Goal: Transaction & Acquisition: Purchase product/service

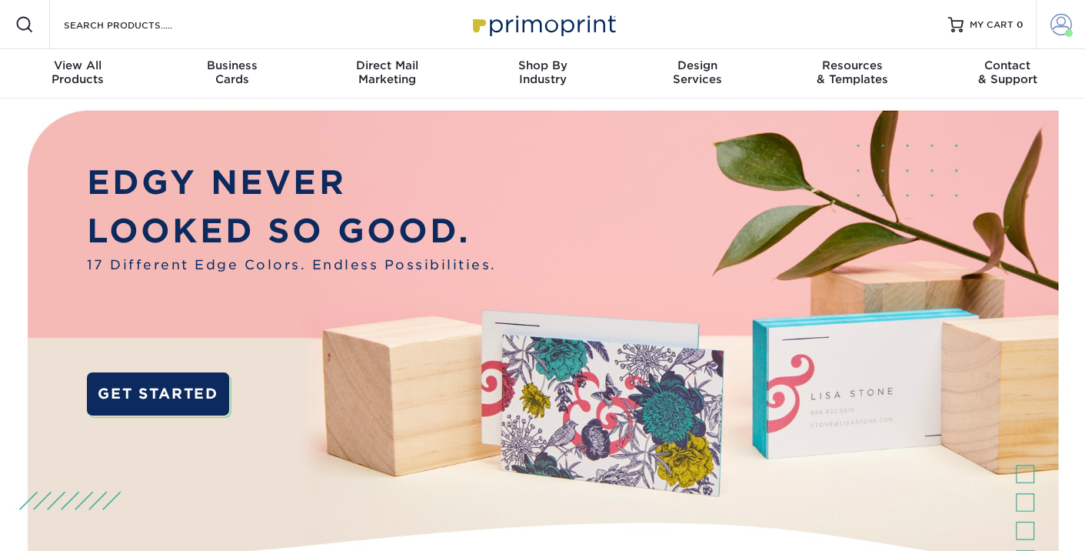
click at [1043, 29] on link "Account" at bounding box center [1060, 24] width 49 height 49
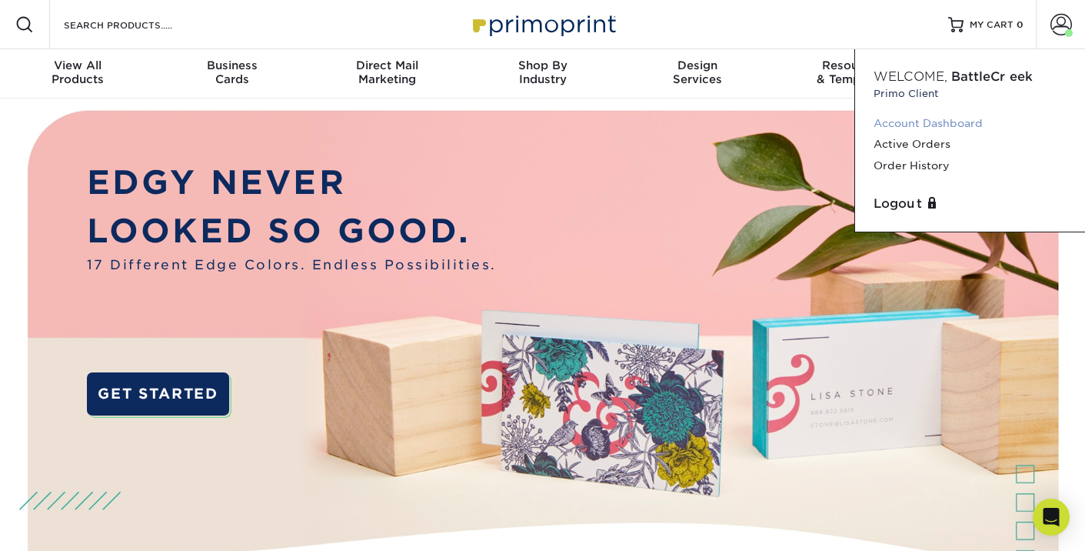
click at [942, 128] on link "Account Dashboard" at bounding box center [969, 123] width 193 height 21
click at [935, 145] on link "Active Orders" at bounding box center [969, 144] width 193 height 21
click at [928, 171] on link "Order History" at bounding box center [969, 165] width 193 height 21
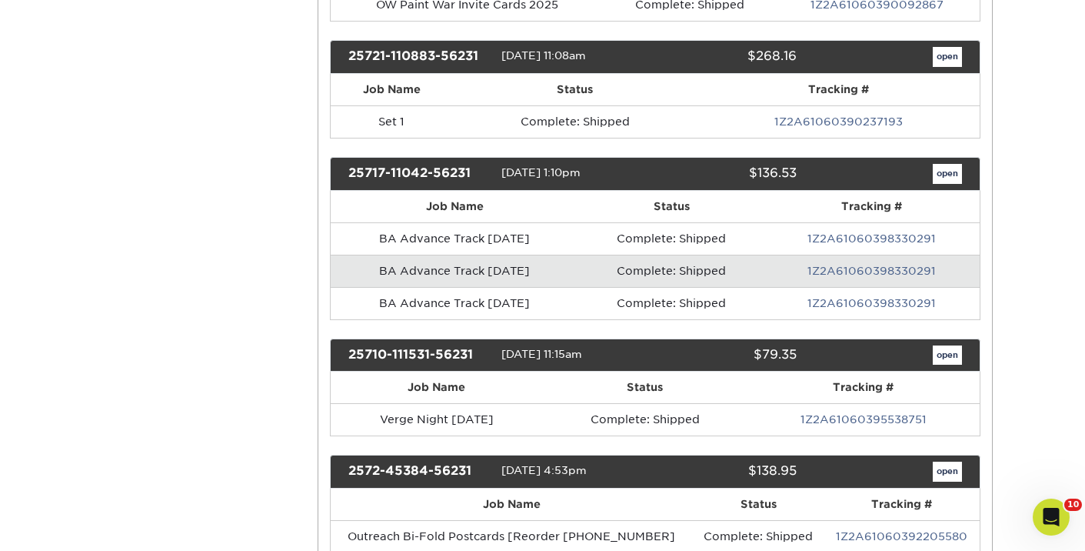
scroll to position [854, 0]
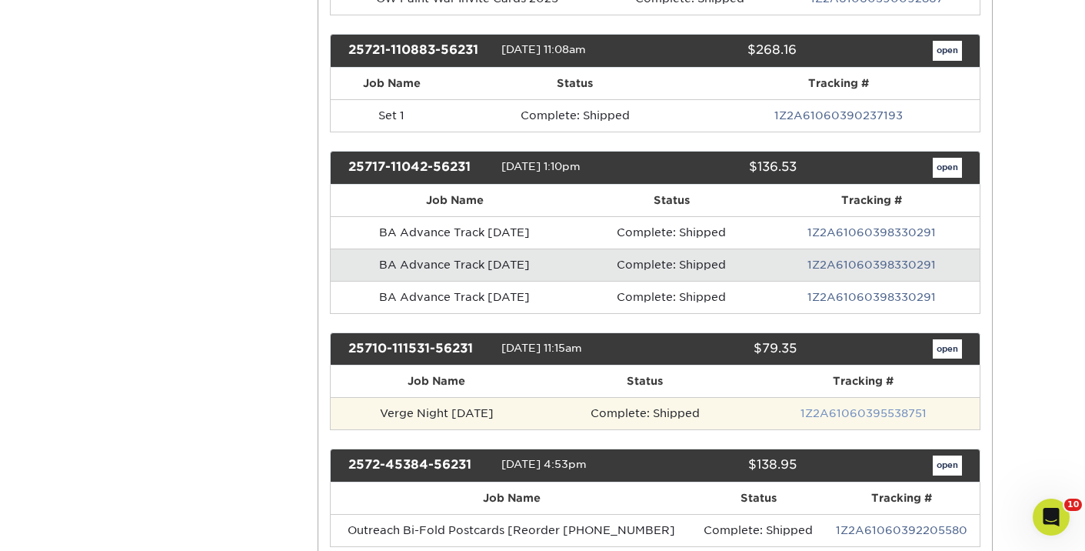
click at [839, 416] on link "1Z2A61060395538751" at bounding box center [863, 413] width 126 height 12
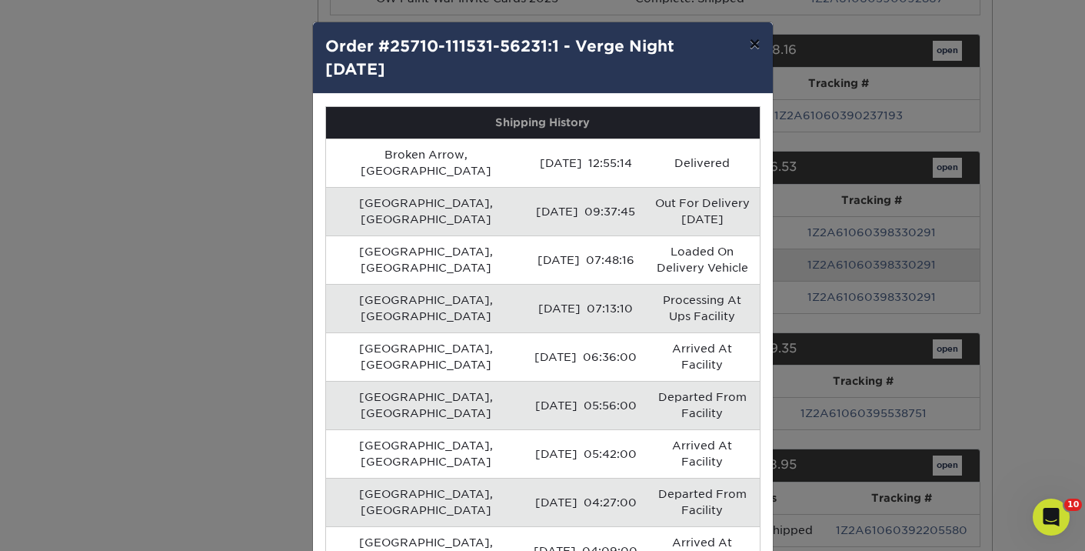
click at [760, 38] on button "×" at bounding box center [754, 43] width 35 height 43
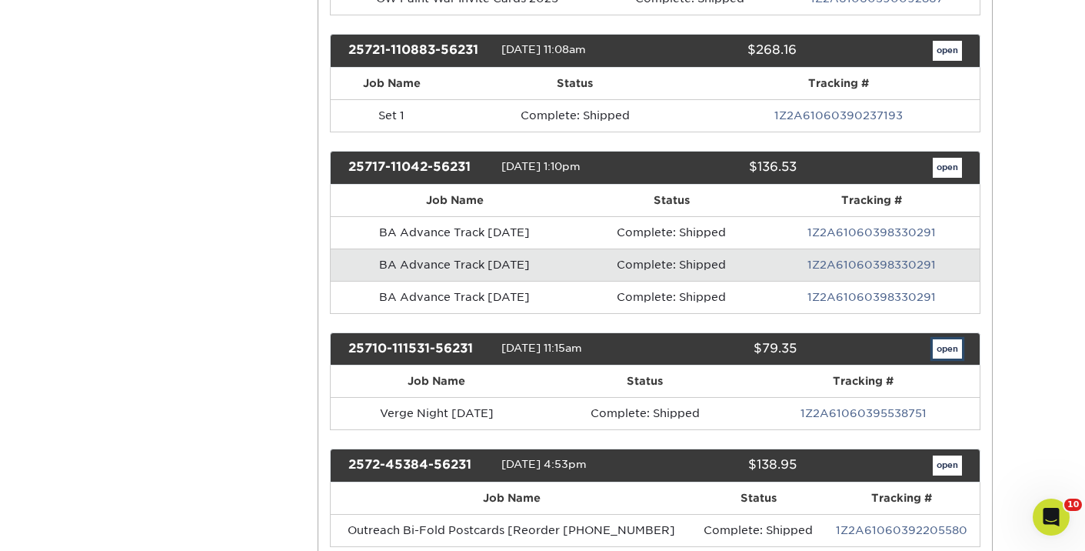
click at [935, 351] on link "open" at bounding box center [947, 349] width 29 height 20
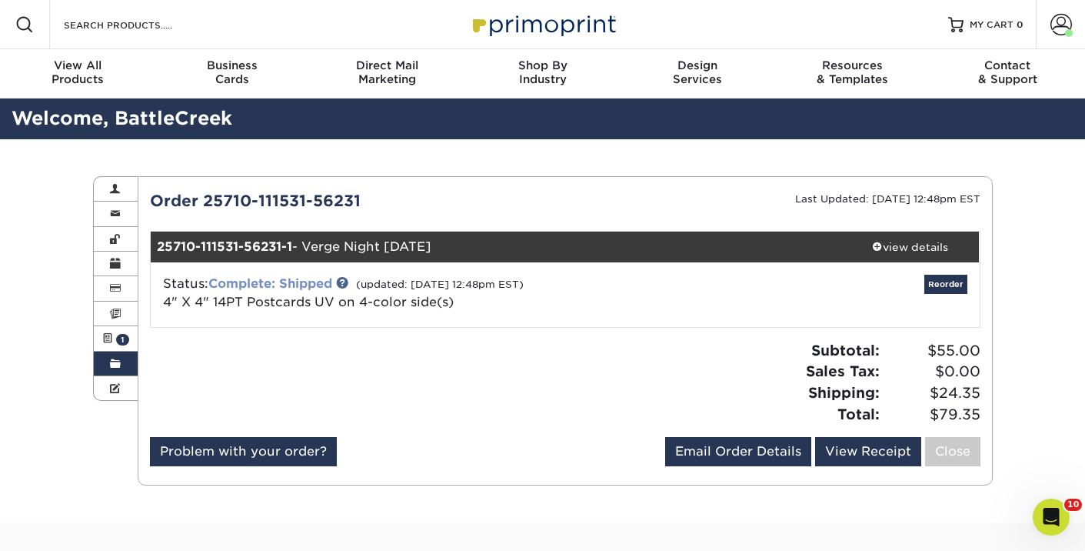
click at [288, 282] on link "Complete: Shipped" at bounding box center [270, 283] width 124 height 15
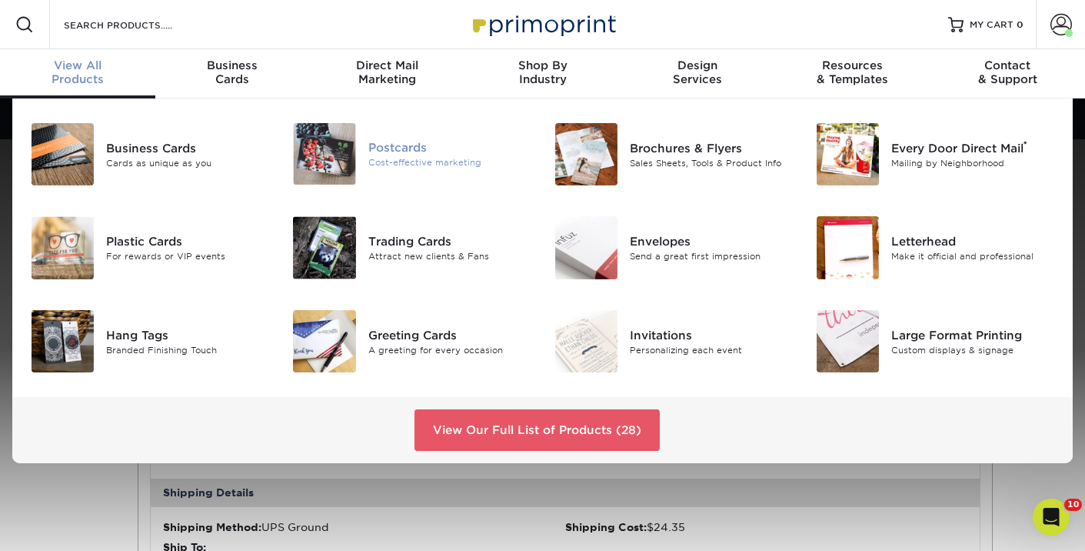
click at [383, 148] on div "Postcards" at bounding box center [449, 147] width 163 height 17
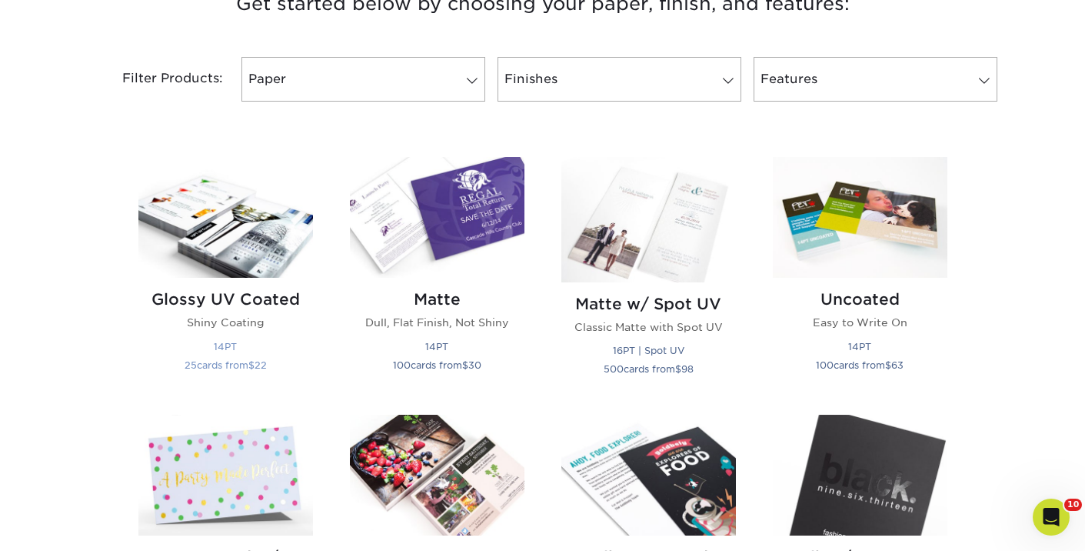
click at [235, 298] on h2 "Glossy UV Coated" at bounding box center [225, 299] width 175 height 18
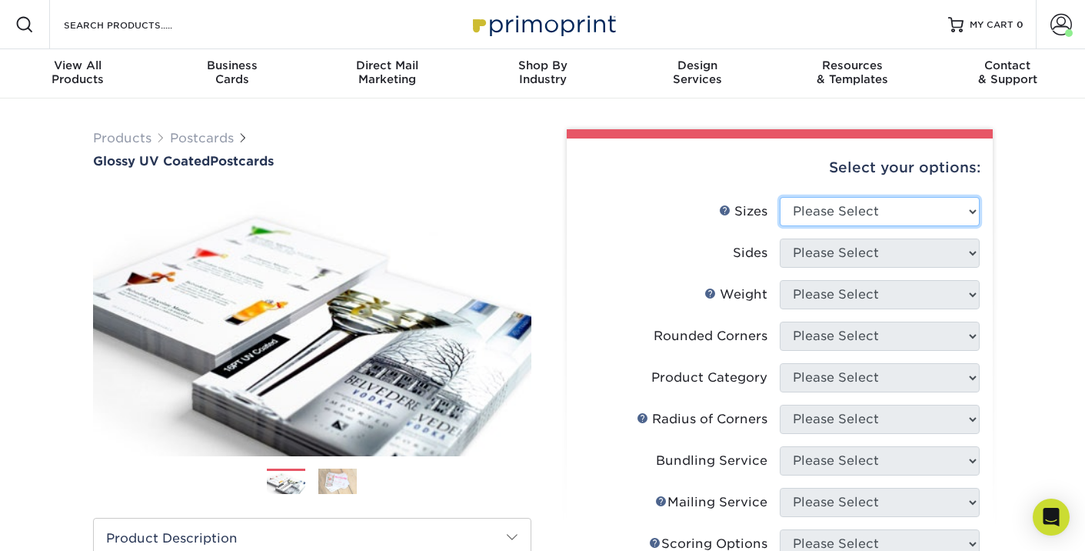
click at [839, 215] on select "Please Select 1.5" x 7" 2" x 4" 2" x 6" 2" x 7" 2" x 8" 2.12" x 5.5" 2.12" x 5.…" at bounding box center [880, 211] width 200 height 29
select select "4.00x4.00"
click at [780, 197] on select "Please Select 1.5" x 7" 2" x 4" 2" x 6" 2" x 7" 2" x 8" 2.12" x 5.5" 2.12" x 5.…" at bounding box center [880, 211] width 200 height 29
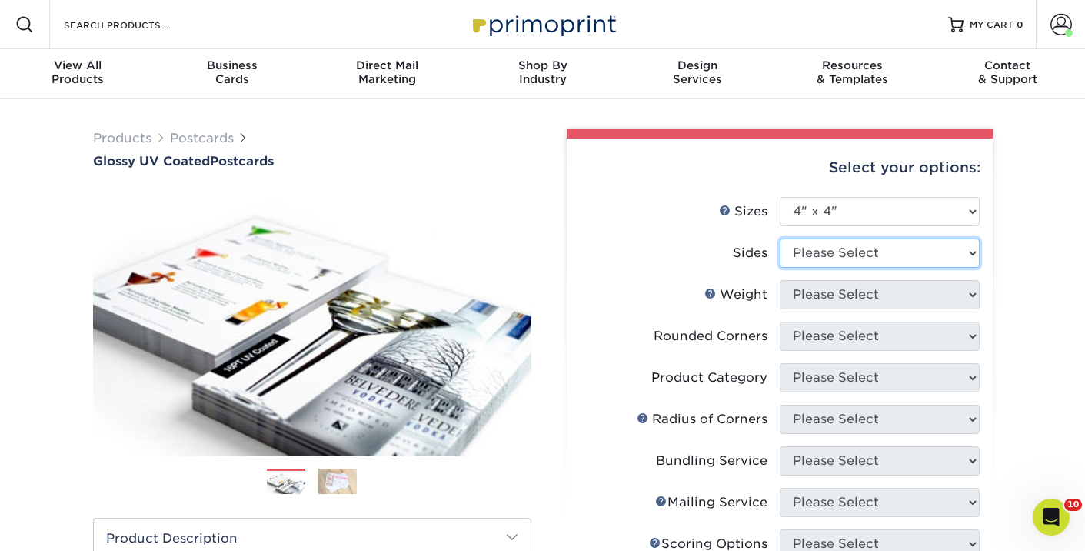
click at [812, 254] on select "Please Select Print Both Sides Print Front Only" at bounding box center [880, 252] width 200 height 29
select select "13abbda7-1d64-4f25-8bb2-c179b224825d"
click at [780, 238] on select "Please Select Print Both Sides Print Front Only" at bounding box center [880, 252] width 200 height 29
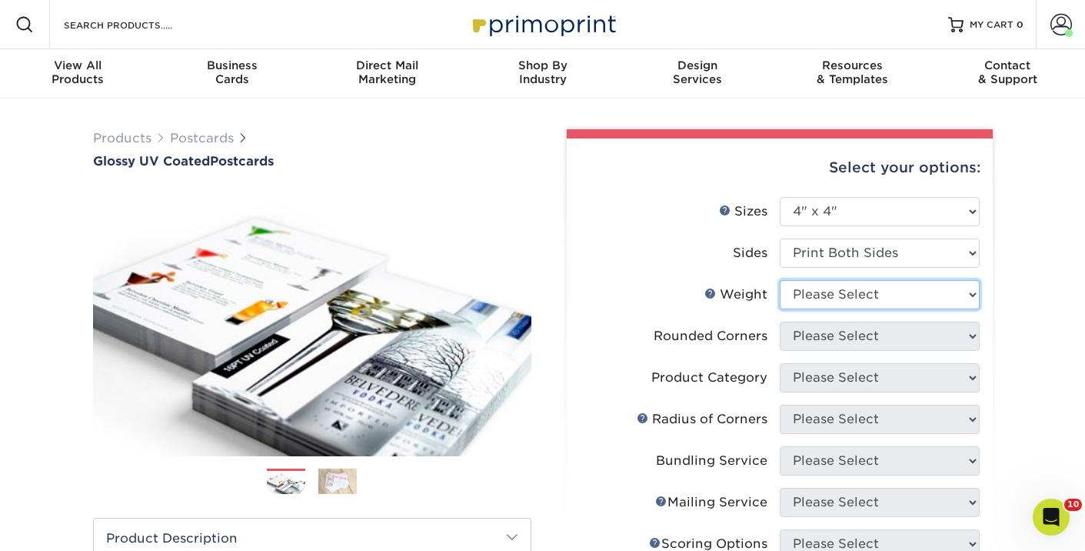
click at [817, 291] on select "Please Select 16PT 18PT C1S 14PT" at bounding box center [880, 294] width 200 height 29
select select "14PT"
click at [780, 280] on select "Please Select 16PT 18PT C1S 14PT" at bounding box center [880, 294] width 200 height 29
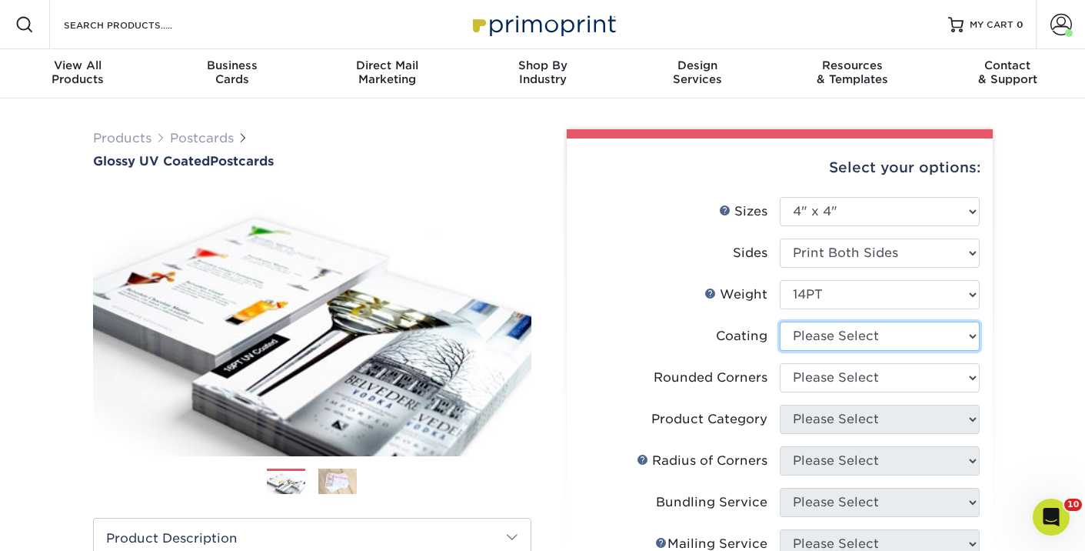
click at [820, 322] on select at bounding box center [880, 335] width 200 height 29
click at [780, 321] on select at bounding box center [880, 335] width 200 height 29
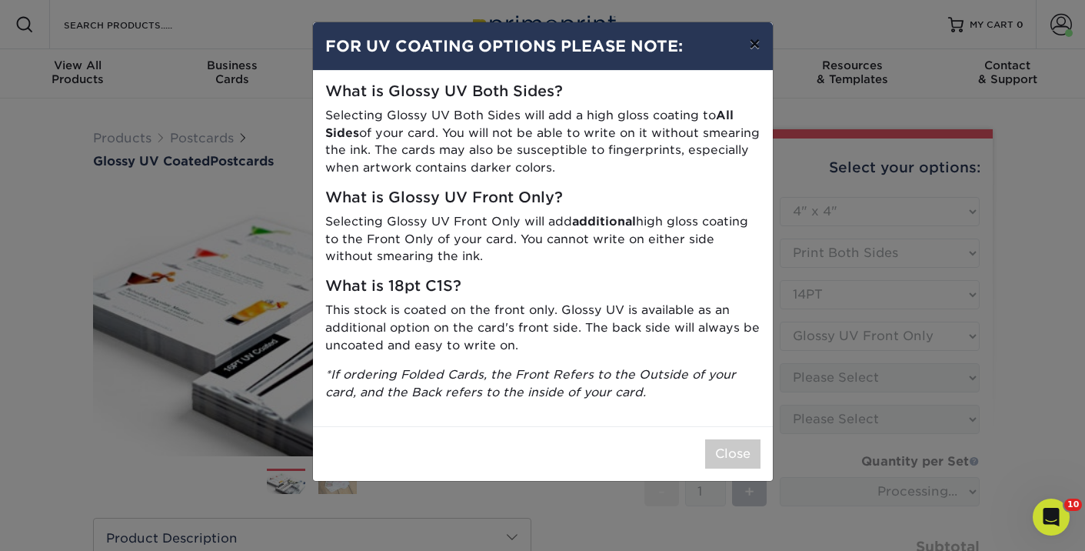
click at [757, 51] on button "×" at bounding box center [754, 43] width 35 height 43
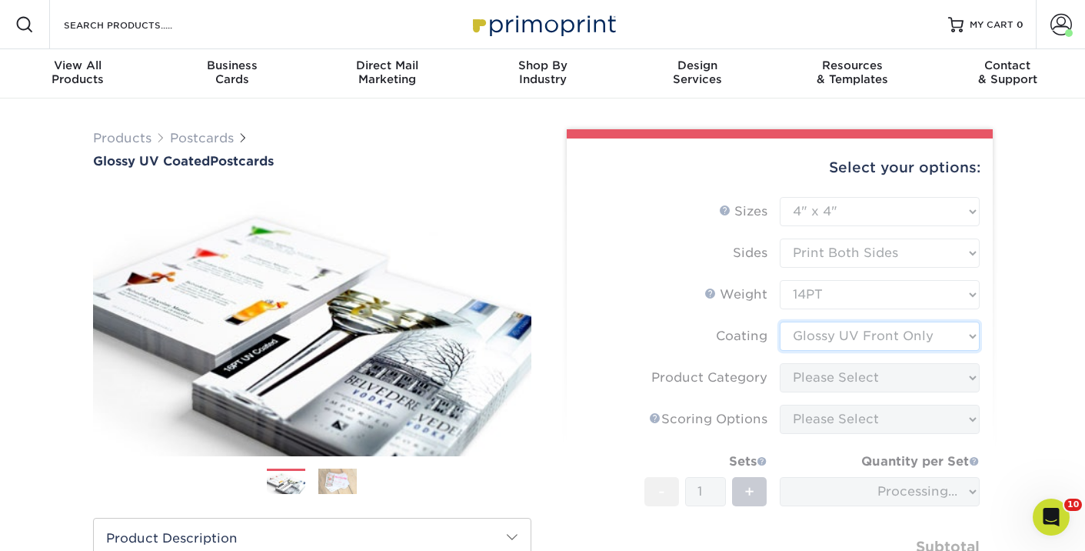
click at [815, 338] on select at bounding box center [880, 335] width 200 height 29
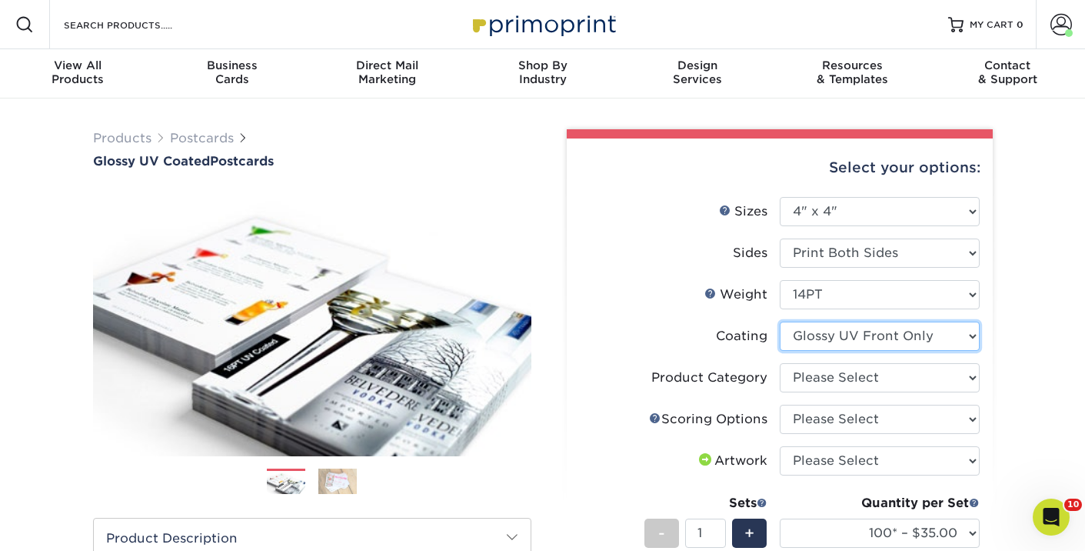
select select "ae367451-b2b8-45df-a344-0f05b6a12993"
click at [780, 321] on select at bounding box center [880, 335] width 200 height 29
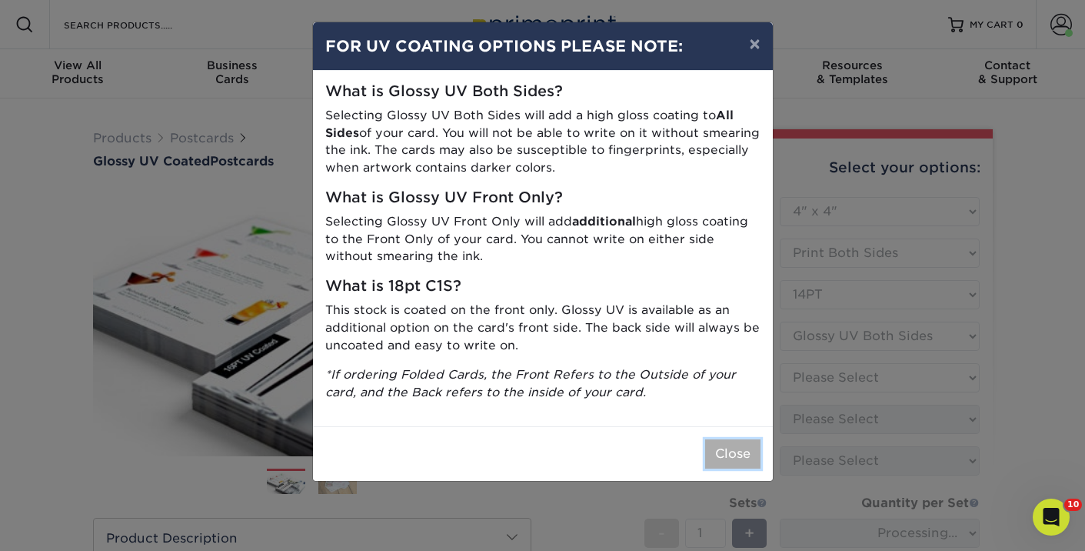
click at [730, 452] on button "Close" at bounding box center [732, 453] width 55 height 29
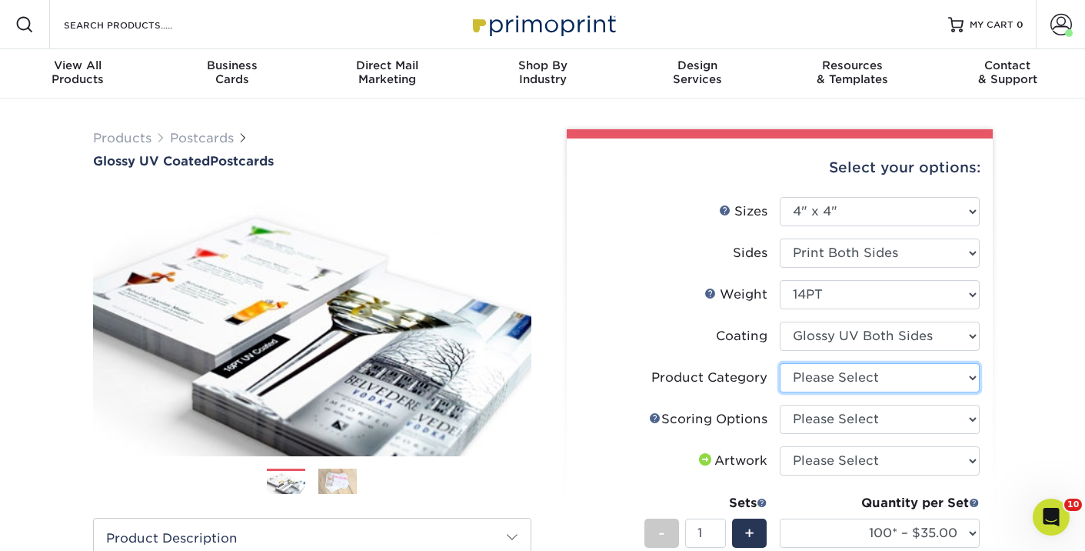
click at [813, 383] on select "Please Select Postcards" at bounding box center [880, 377] width 200 height 29
select select "9b7272e0-d6c8-4c3c-8e97-d3a1bcdab858"
click at [780, 363] on select "Please Select Postcards" at bounding box center [880, 377] width 200 height 29
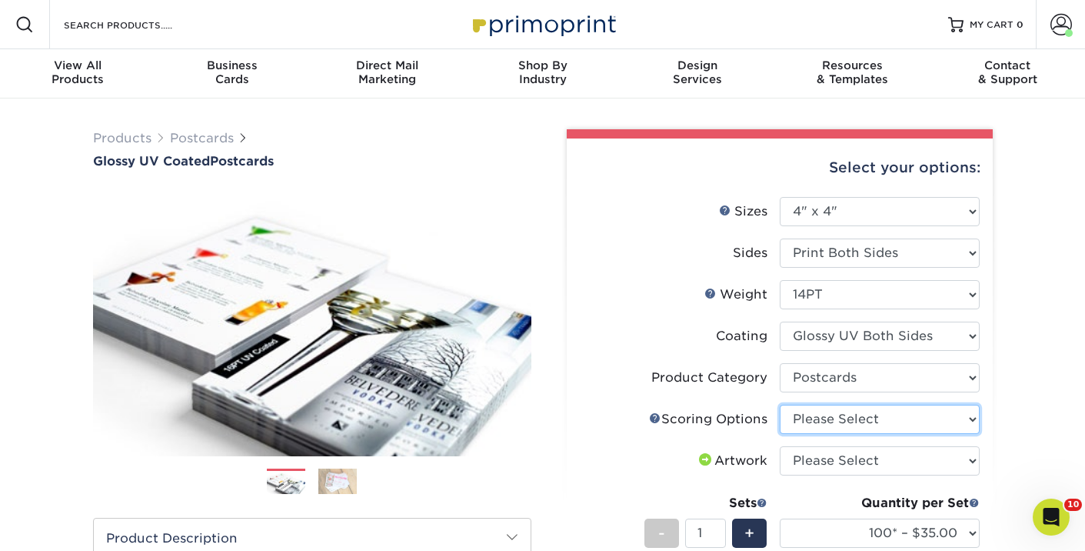
click at [808, 428] on select "Please Select No Scoring One Score" at bounding box center [880, 418] width 200 height 29
select select "16ebe401-5398-422d-8cb0-f3adbb82deb5"
click at [780, 404] on select "Please Select No Scoring One Score" at bounding box center [880, 418] width 200 height 29
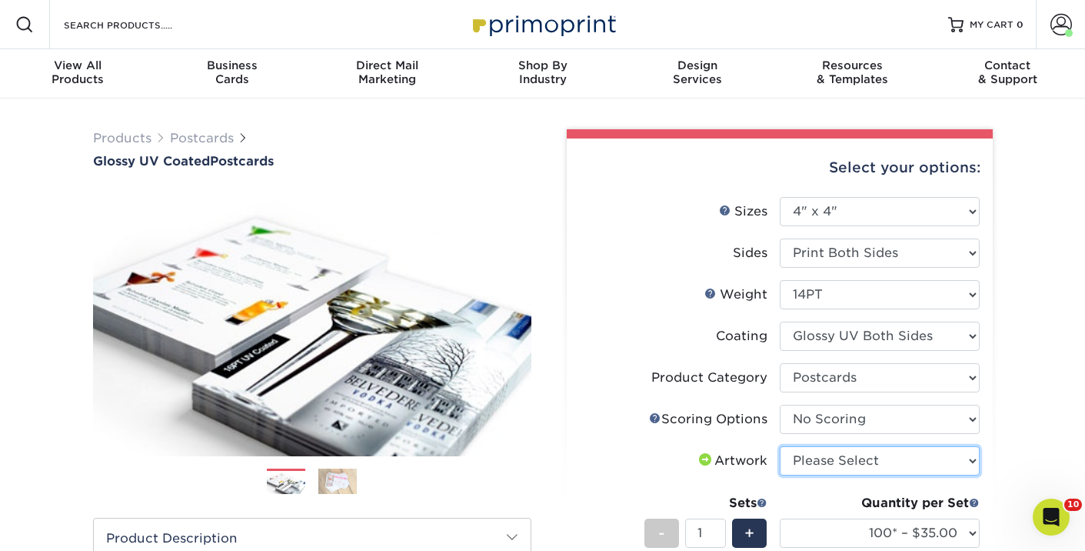
click at [810, 467] on select "Please Select I will upload files I need a design - $150" at bounding box center [880, 460] width 200 height 29
select select "upload"
click at [780, 446] on select "Please Select I will upload files I need a design - $150" at bounding box center [880, 460] width 200 height 29
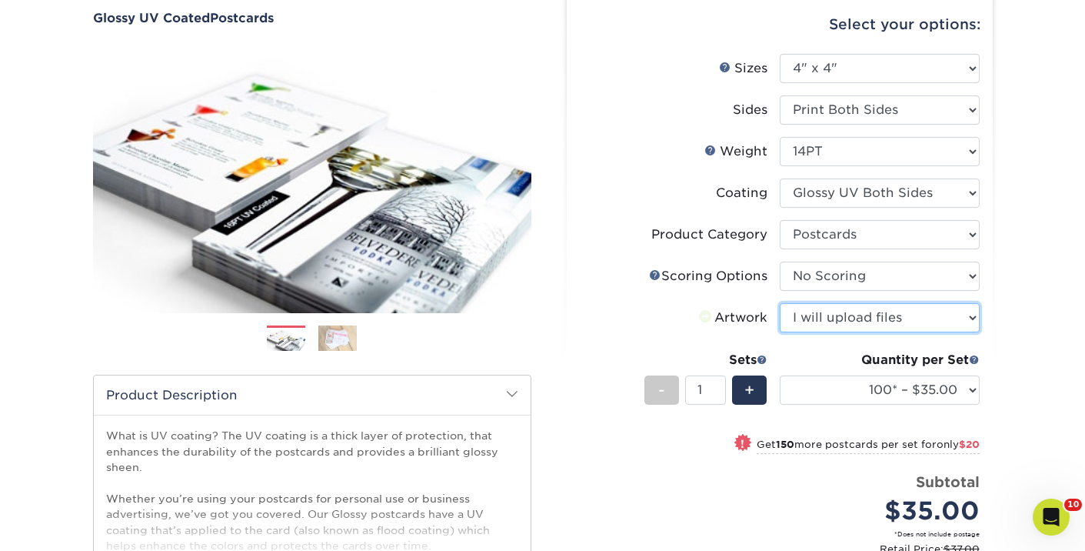
scroll to position [195, 0]
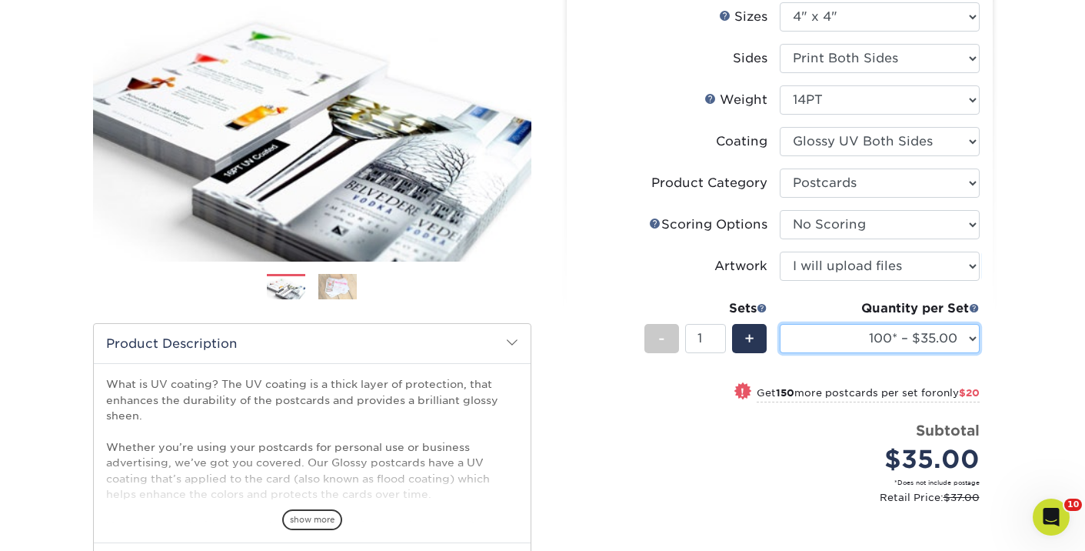
click at [853, 329] on select "100* – $35.00 250* – $55.00 500 – $73.00 1000 – $84.00 2500 – $137.00 5000 – $2…" at bounding box center [880, 338] width 200 height 29
click at [780, 324] on select "100* – $35.00 250* – $55.00 500 – $73.00 1000 – $84.00 2500 – $137.00 5000 – $2…" at bounding box center [880, 338] width 200 height 29
click at [852, 338] on select "100* – $35.00 250* – $55.00 500 – $73.00 1000 – $84.00 2500 – $137.00 5000 – $2…" at bounding box center [880, 338] width 200 height 29
select select "250* – $55.00"
click at [780, 324] on select "100* – $35.00 250* – $55.00 500 – $73.00 1000 – $84.00 2500 – $137.00 5000 – $2…" at bounding box center [880, 338] width 200 height 29
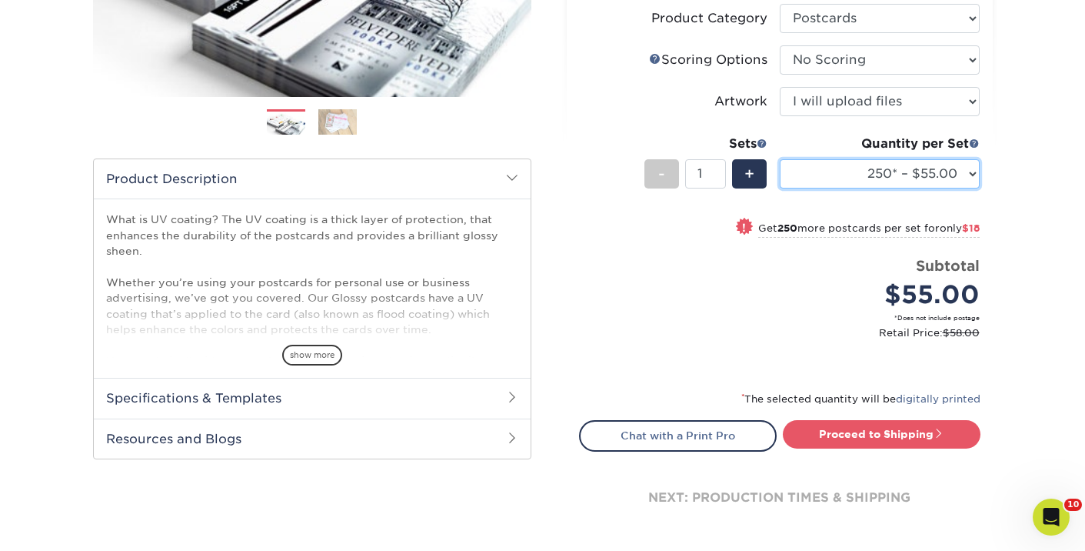
scroll to position [369, 0]
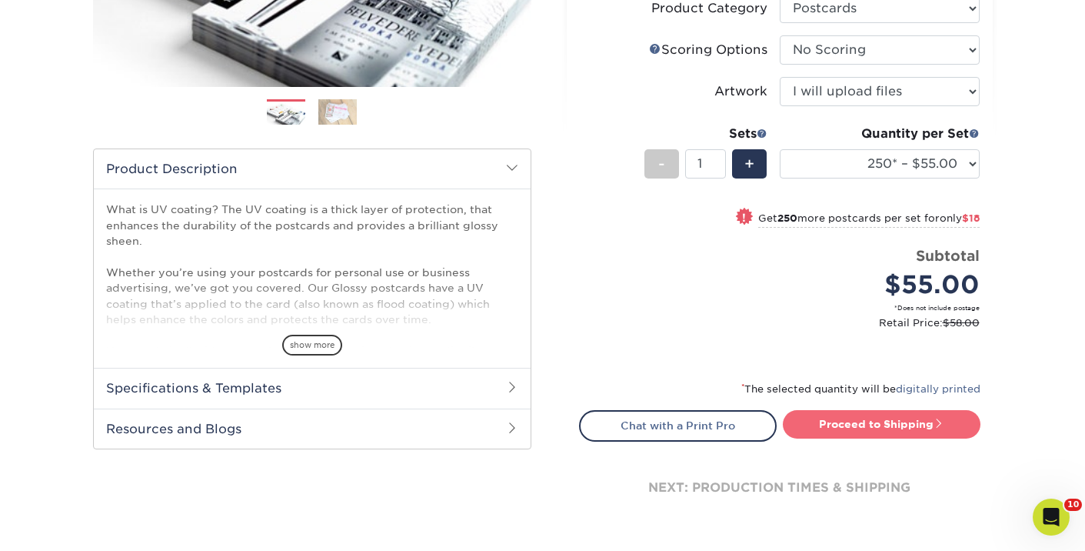
click at [852, 429] on link "Proceed to Shipping" at bounding box center [882, 424] width 198 height 28
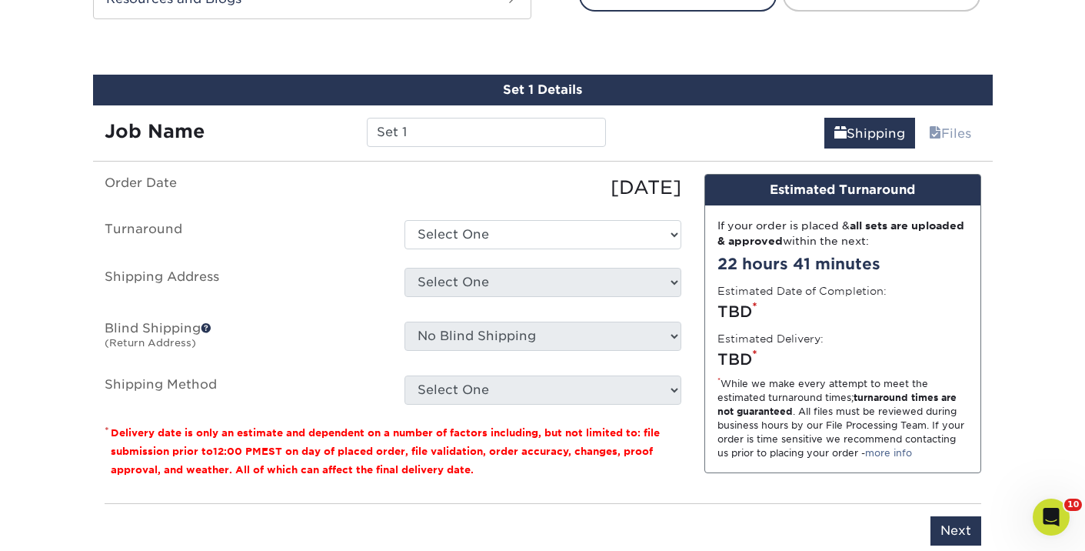
scroll to position [820, 0]
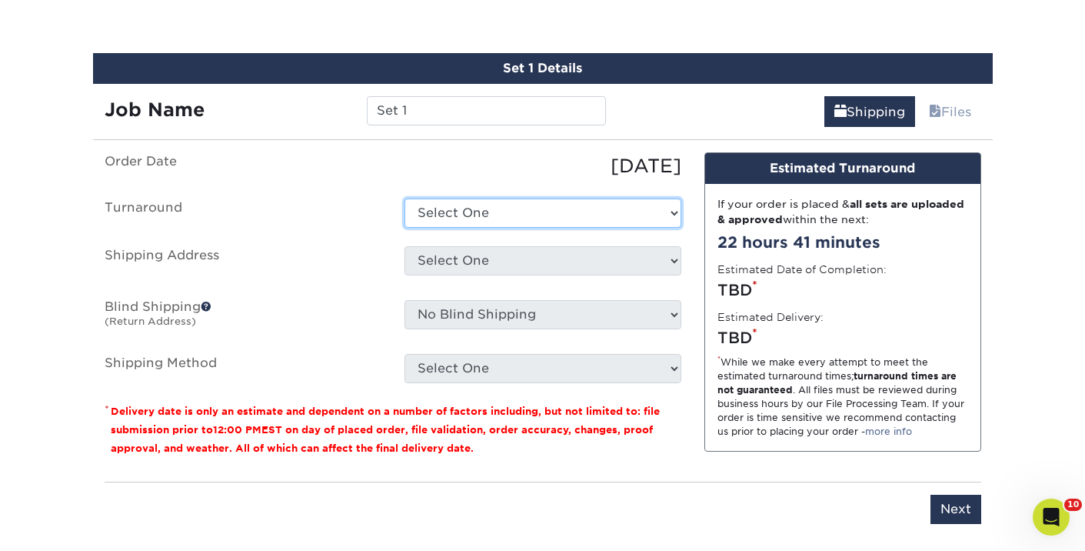
click at [604, 215] on select "Select One 2-4 Business Days 2 Day Next Business Day" at bounding box center [542, 212] width 277 height 29
select select "41bfd553-6780-4aad-b08b-c470824b2759"
click at [404, 198] on select "Select One 2-4 Business Days 2 Day Next Business Day" at bounding box center [542, 212] width 277 height 29
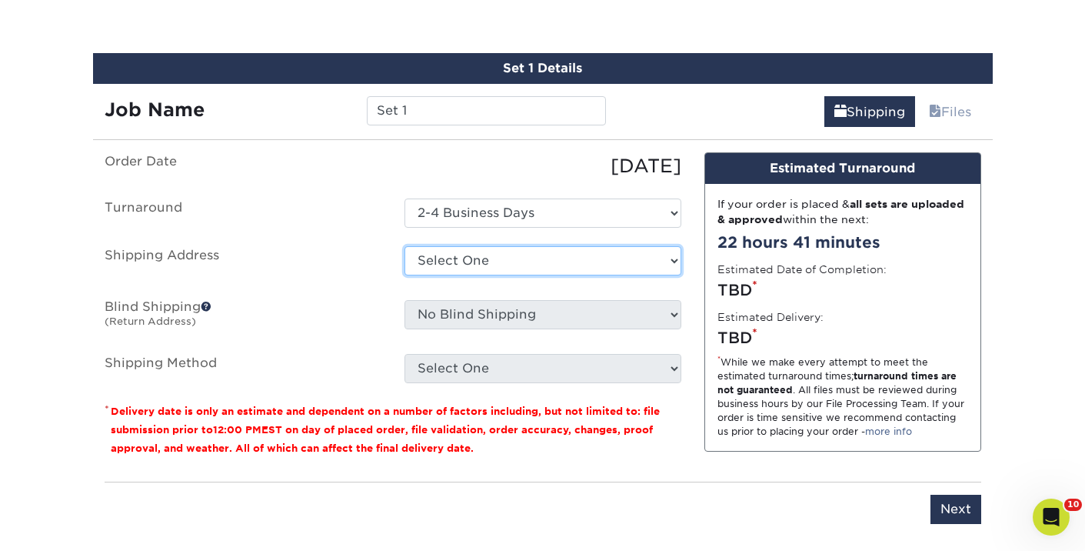
click at [572, 255] on select "Select One Abby Jones Ainsley Hopkins Alex Russell Alleigh Jezek Alleigh Jezek …" at bounding box center [542, 260] width 277 height 29
select select "283853"
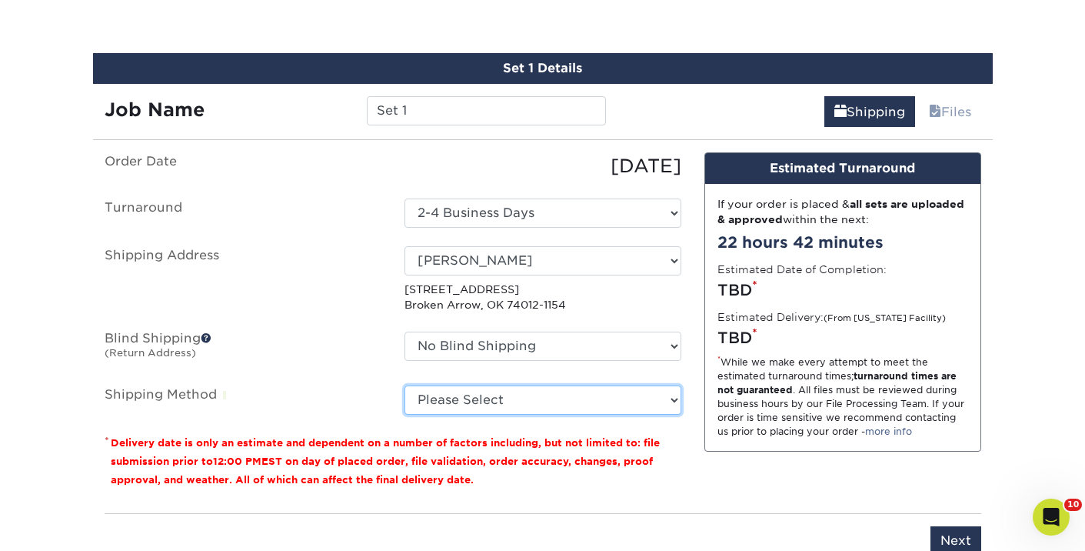
click at [497, 404] on select "Please Select Ground Shipping (+$25.02) 3 Day Shipping Service (+$31.11) 2 Day …" at bounding box center [542, 399] width 277 height 29
select select "03"
click at [404, 385] on select "Please Select Ground Shipping (+$25.02) 3 Day Shipping Service (+$31.11) 2 Day …" at bounding box center [542, 399] width 277 height 29
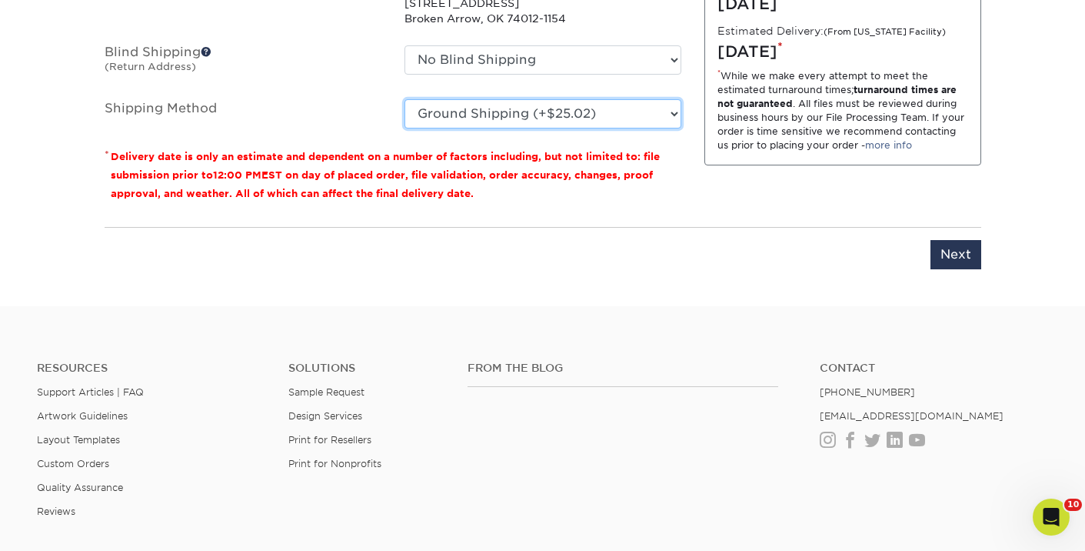
scroll to position [965, 0]
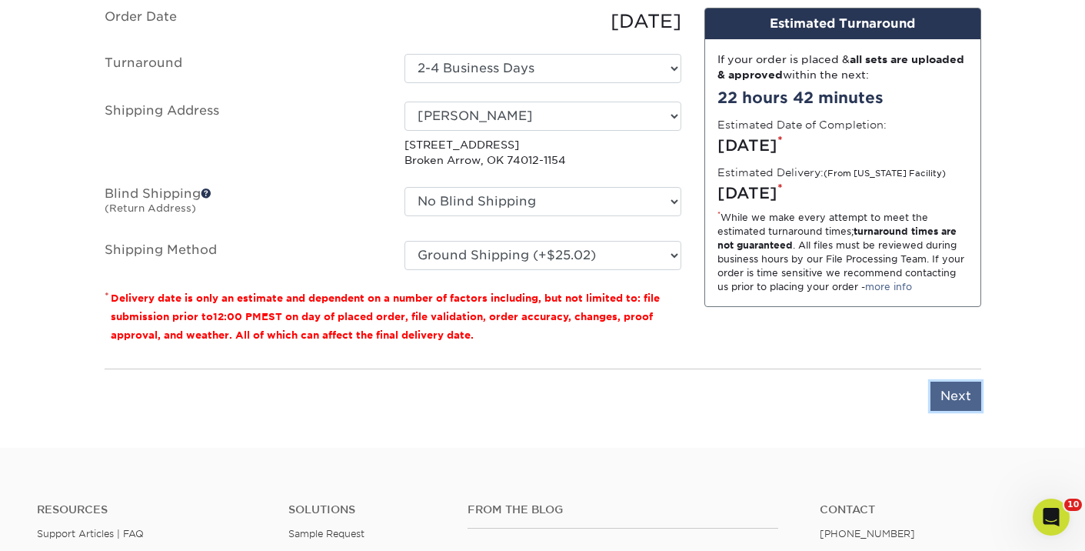
click at [959, 397] on input "Next" at bounding box center [955, 395] width 51 height 29
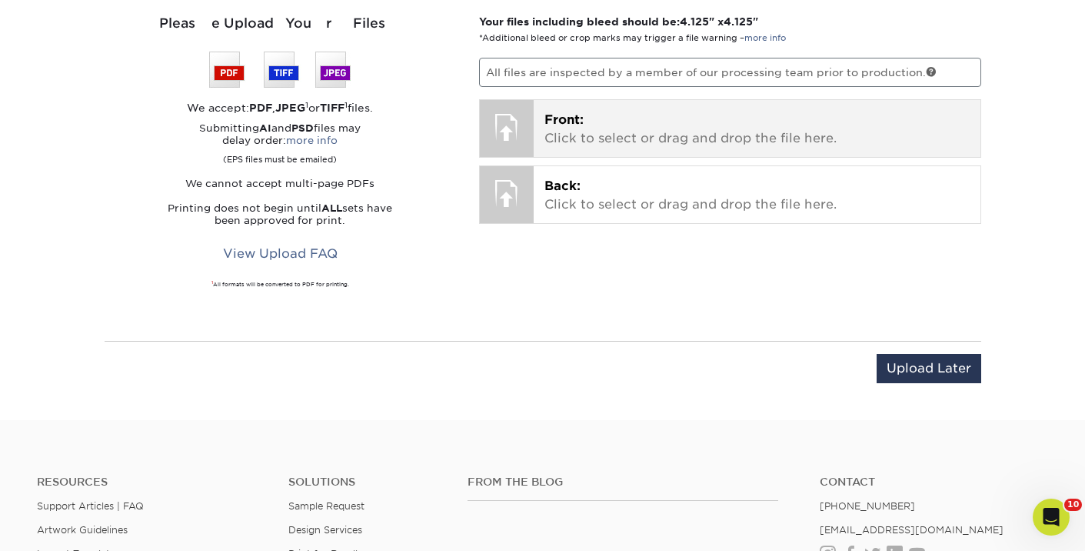
click at [623, 127] on p "Front: Click to select or drag and drop the file here." at bounding box center [756, 129] width 425 height 37
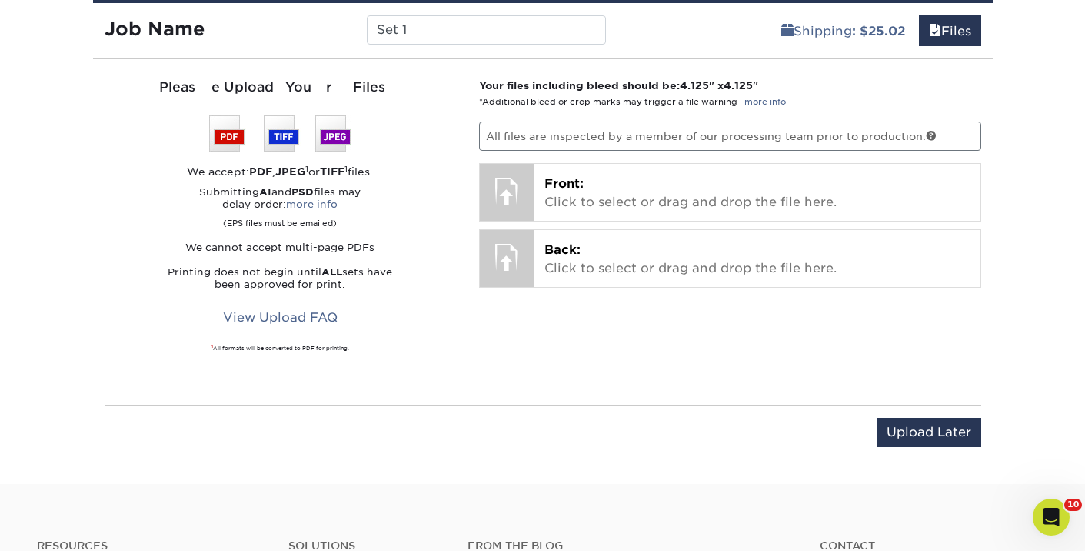
scroll to position [880, 0]
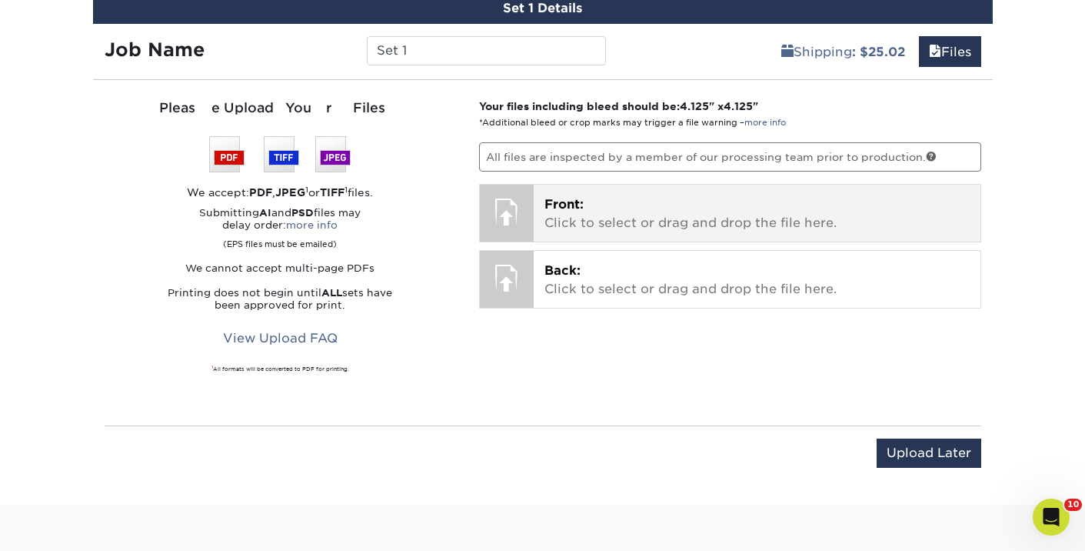
click at [569, 215] on p "Front: Click to select or drag and drop the file here." at bounding box center [756, 213] width 425 height 37
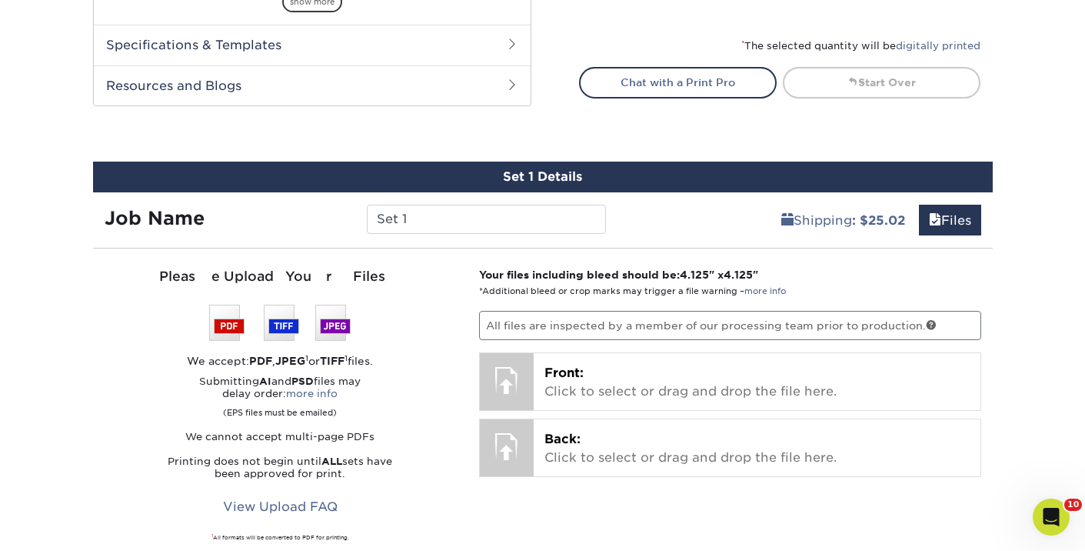
scroll to position [721, 0]
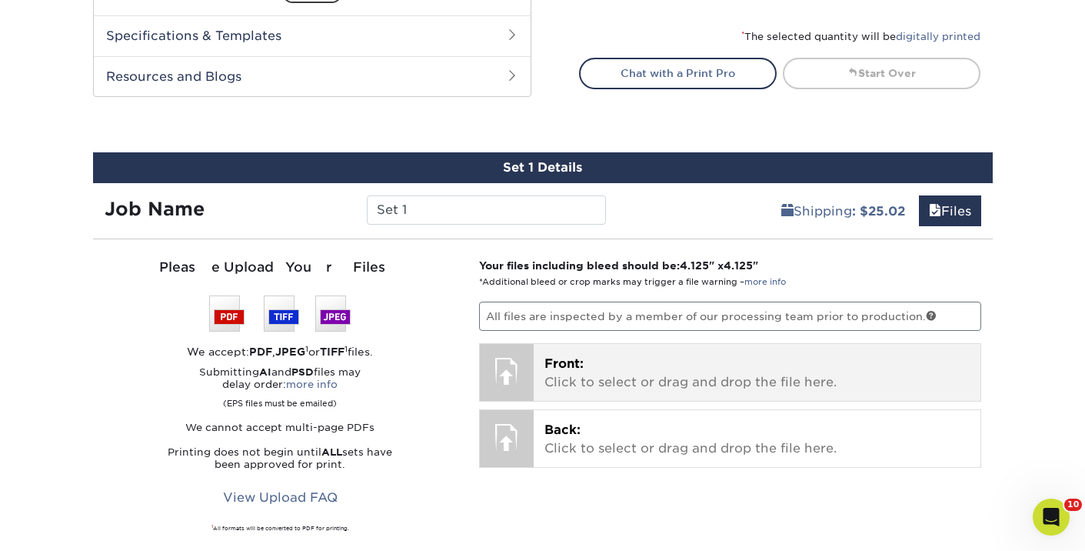
click at [571, 369] on span "Front:" at bounding box center [563, 363] width 39 height 15
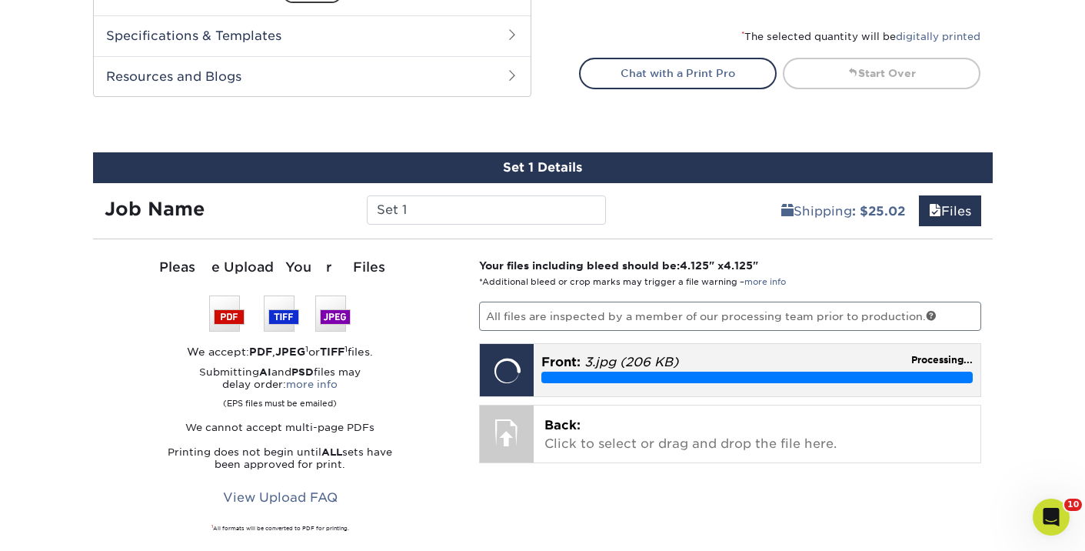
click at [517, 371] on div at bounding box center [507, 371] width 54 height 54
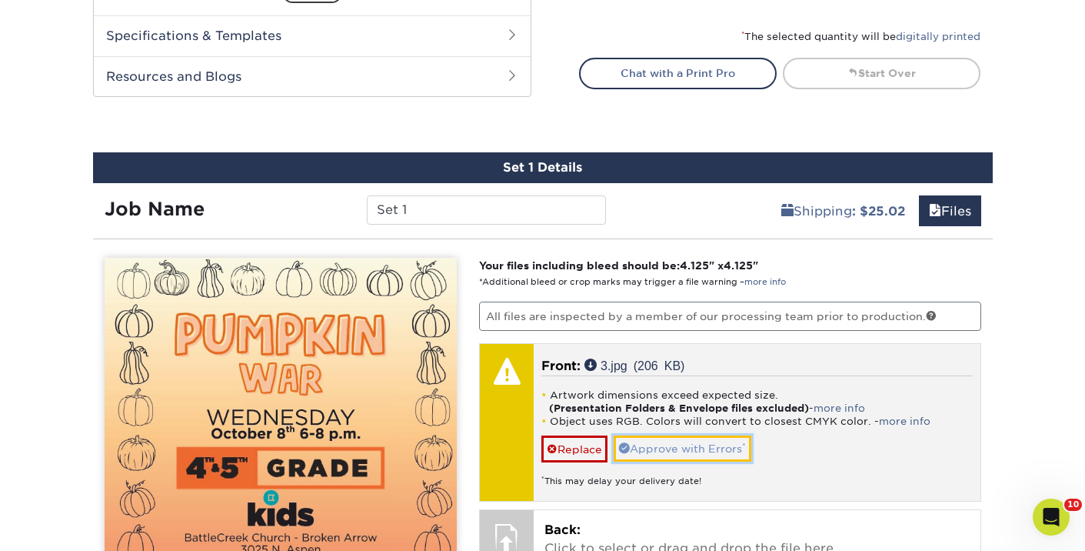
click at [636, 444] on link "Approve with Errors *" at bounding box center [683, 448] width 138 height 26
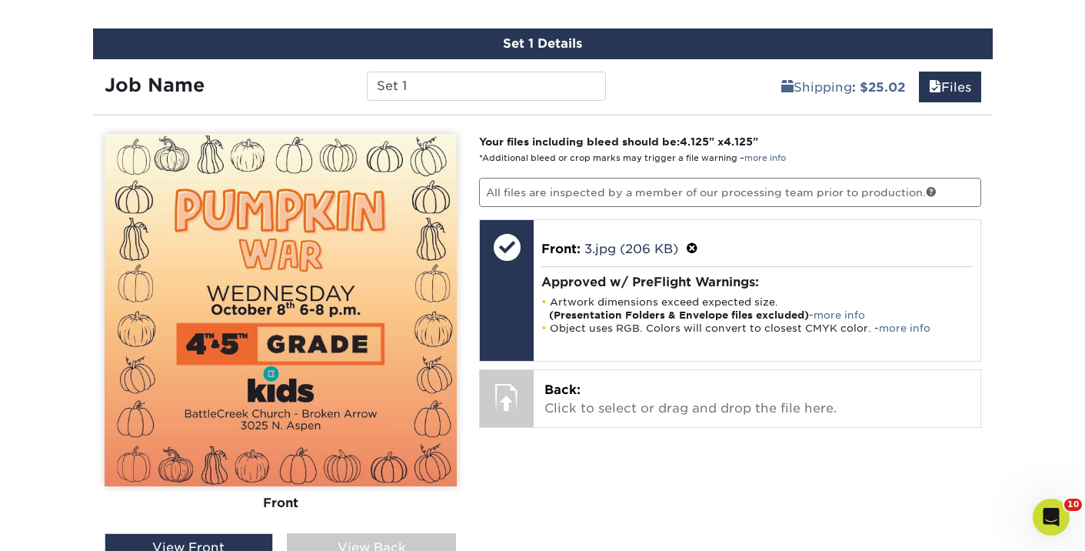
scroll to position [856, 0]
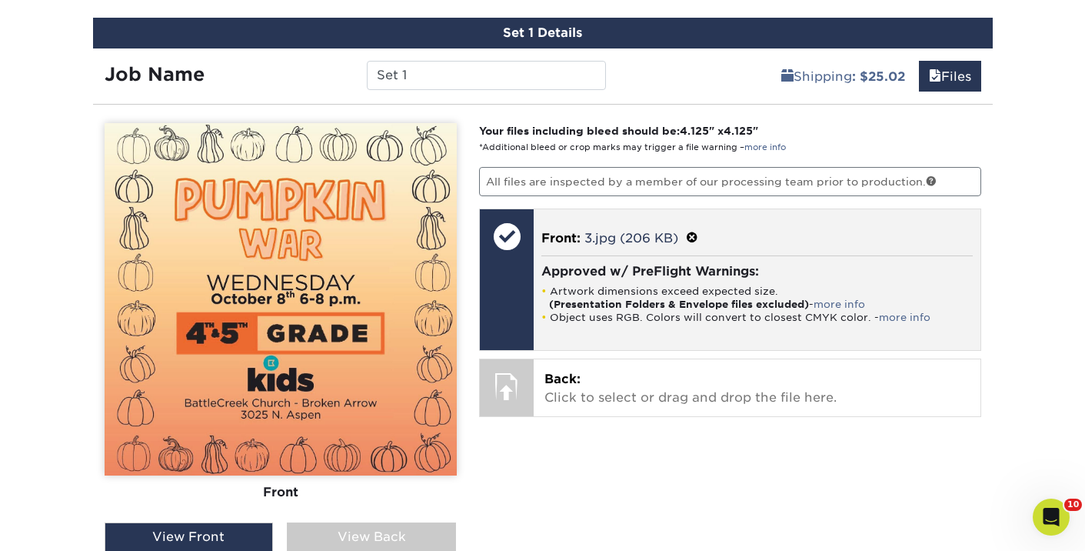
click at [603, 324] on div "Approved w/ PreFlight Warnings: Artwork dimensions exceed expected size. (Prese…" at bounding box center [756, 293] width 431 height 76
click at [698, 236] on span at bounding box center [692, 238] width 12 height 15
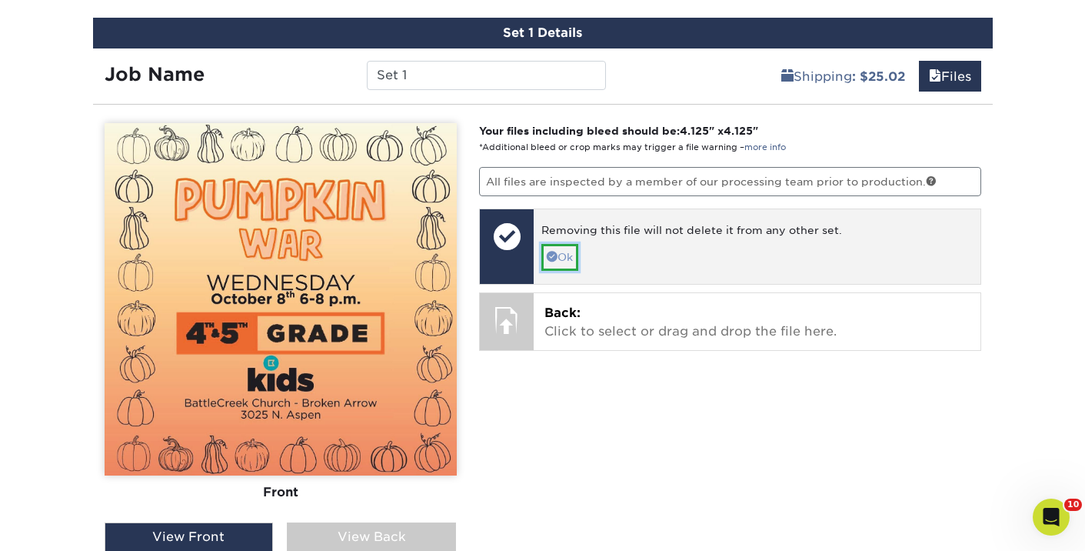
click at [559, 258] on link "Ok" at bounding box center [559, 257] width 37 height 26
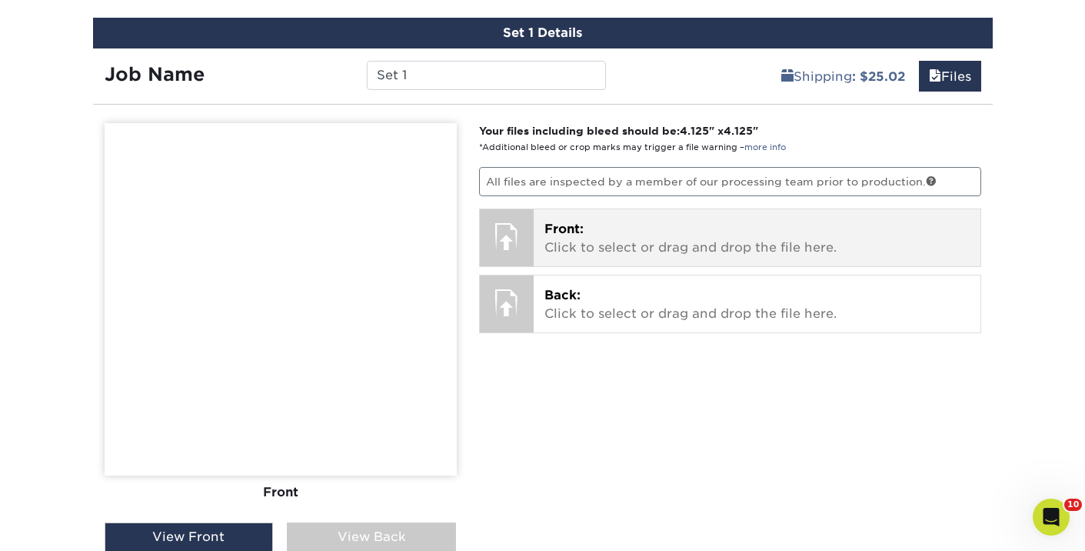
click at [544, 231] on span "Front:" at bounding box center [563, 228] width 39 height 15
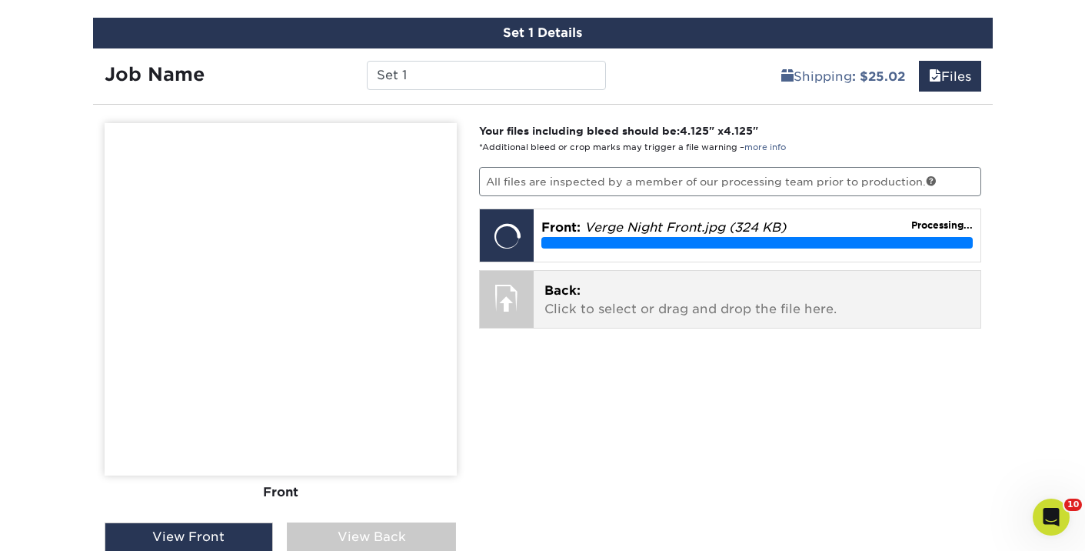
click at [524, 278] on div at bounding box center [507, 298] width 54 height 54
click at [567, 294] on span "Back:" at bounding box center [562, 290] width 36 height 15
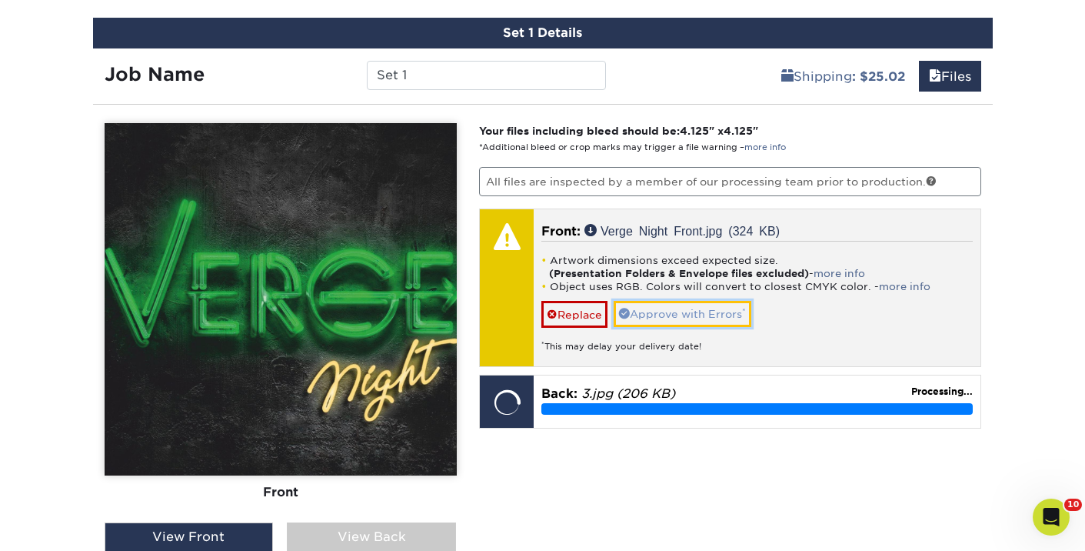
click at [710, 313] on link "Approve with Errors *" at bounding box center [683, 314] width 138 height 26
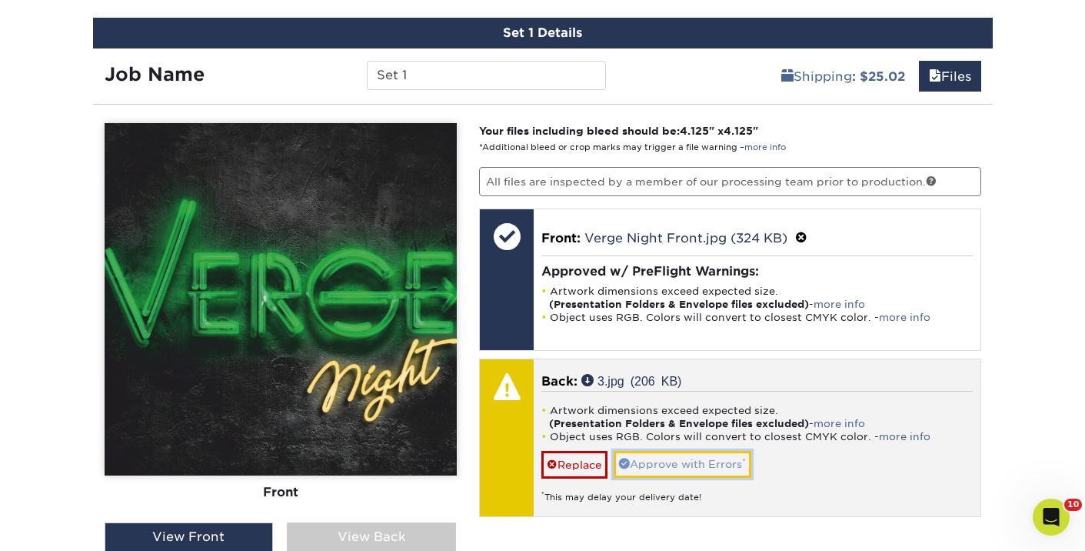
click at [674, 464] on link "Approve with Errors *" at bounding box center [683, 464] width 138 height 26
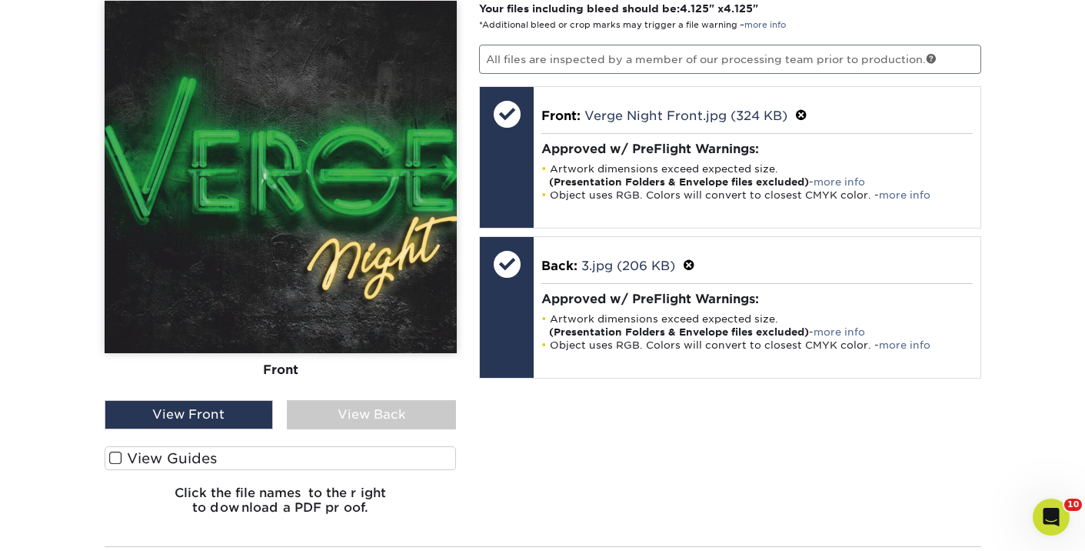
scroll to position [957, 0]
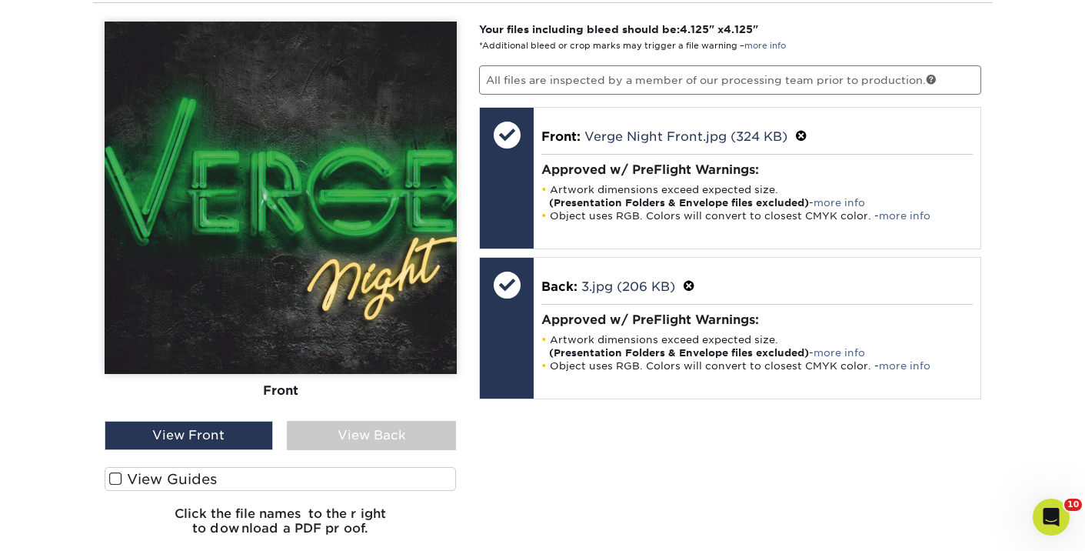
click at [358, 428] on div "View Back" at bounding box center [371, 435] width 169 height 29
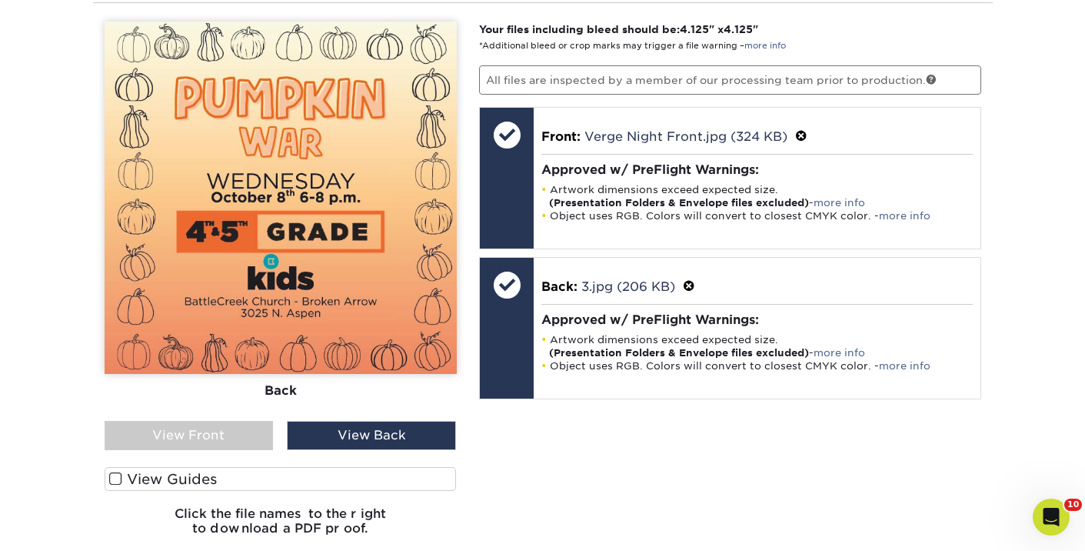
click at [235, 434] on div "View Front" at bounding box center [189, 435] width 169 height 29
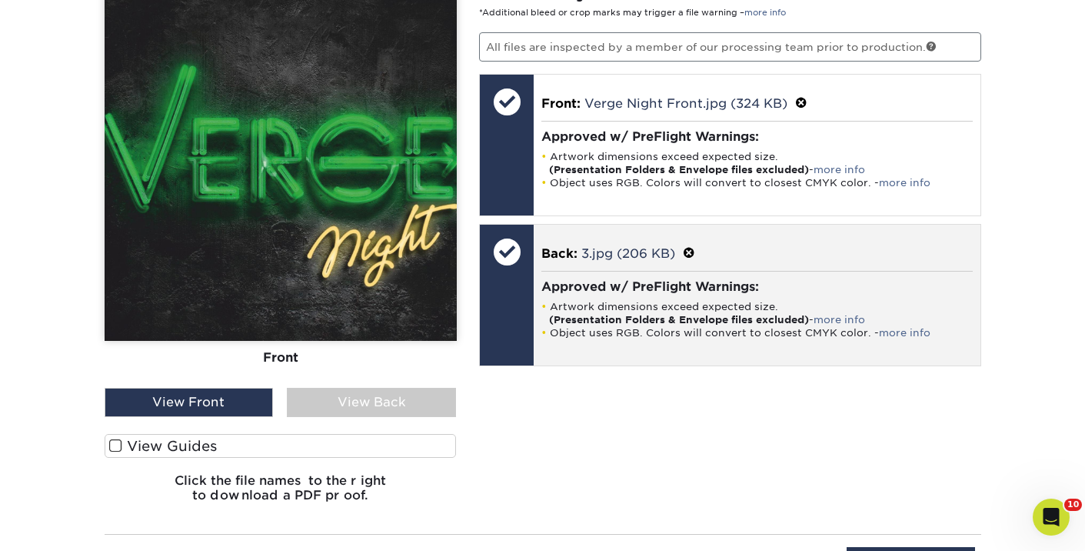
scroll to position [1184, 0]
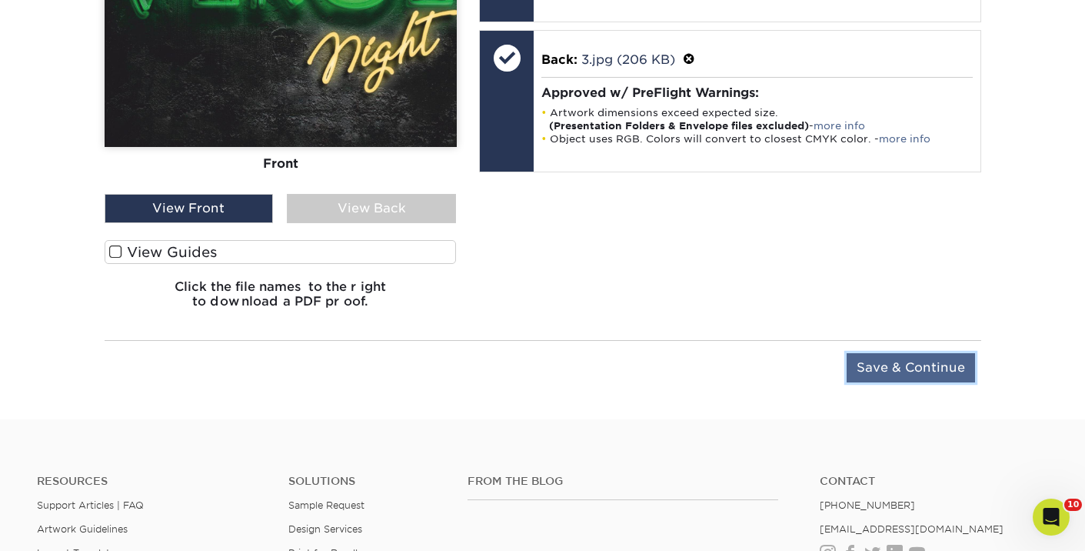
click at [892, 369] on input "Save & Continue" at bounding box center [911, 367] width 128 height 29
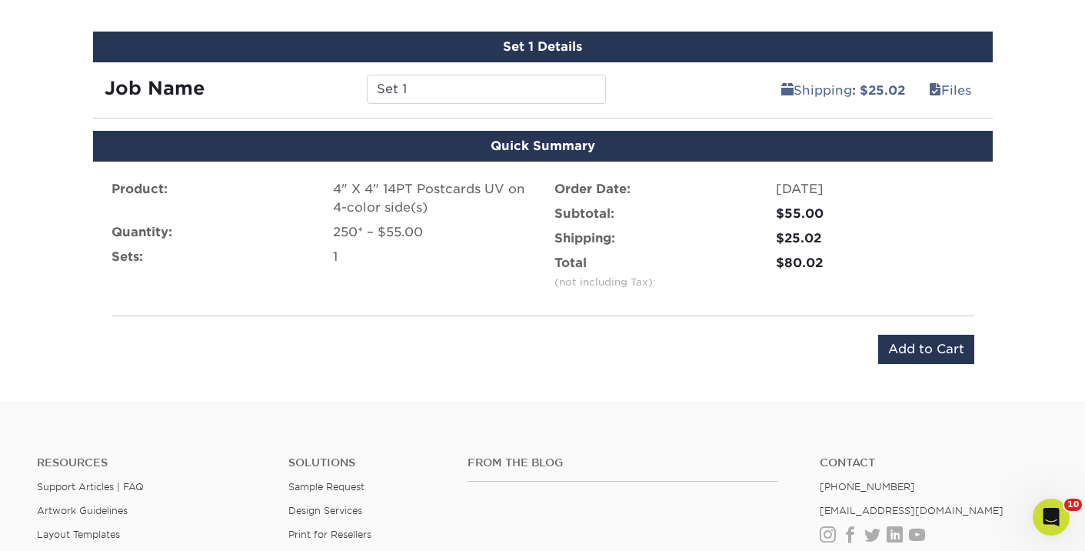
scroll to position [833, 0]
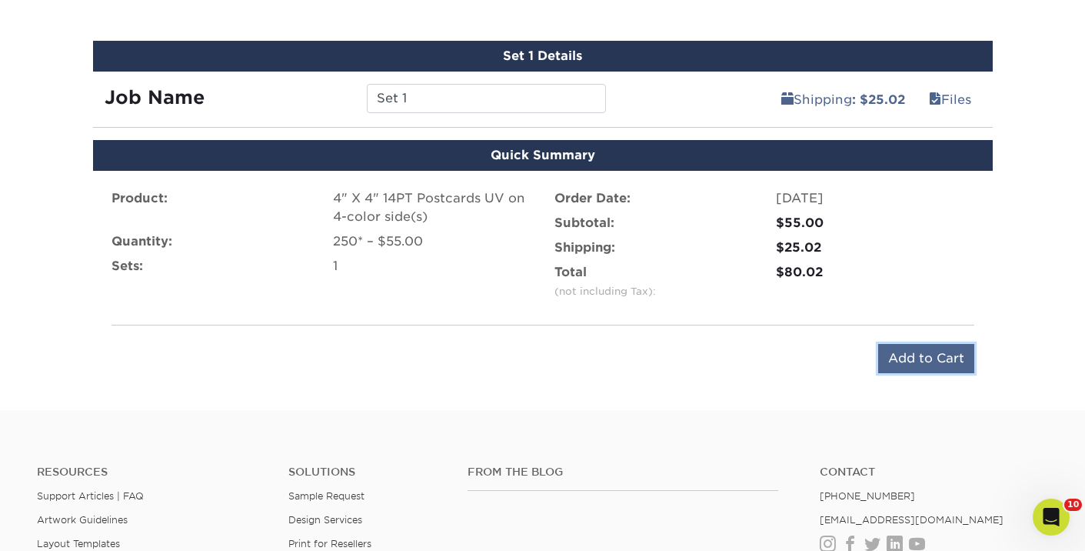
click at [912, 363] on input "Add to Cart" at bounding box center [926, 358] width 96 height 29
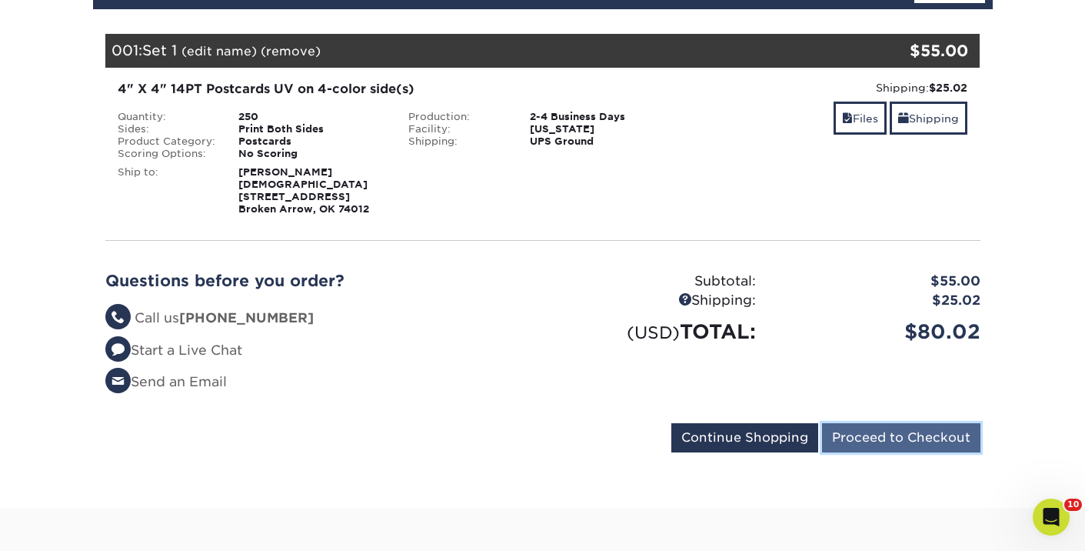
click at [894, 433] on input "Proceed to Checkout" at bounding box center [901, 437] width 158 height 29
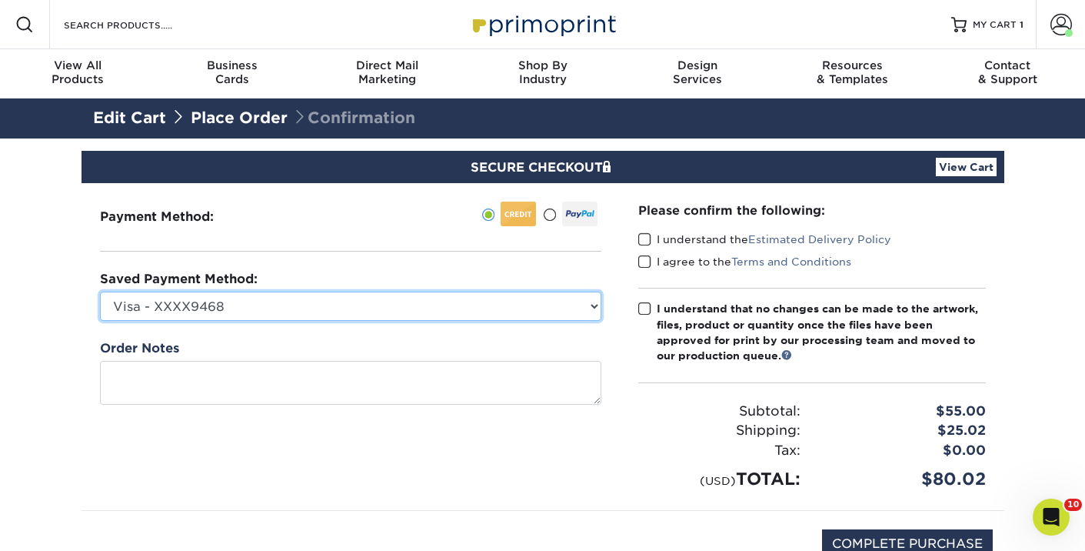
click at [531, 310] on select "Visa - XXXX9468 Visa - XXXX5562 Visa - XXXX5562 Visa - XXXX1853 Visa - XXXX2842…" at bounding box center [350, 305] width 501 height 29
select select
click at [100, 291] on select "Visa - XXXX9468 Visa - XXXX5562 Visa - XXXX5562 Visa - XXXX1853 Visa - XXXX2842…" at bounding box center [350, 305] width 501 height 29
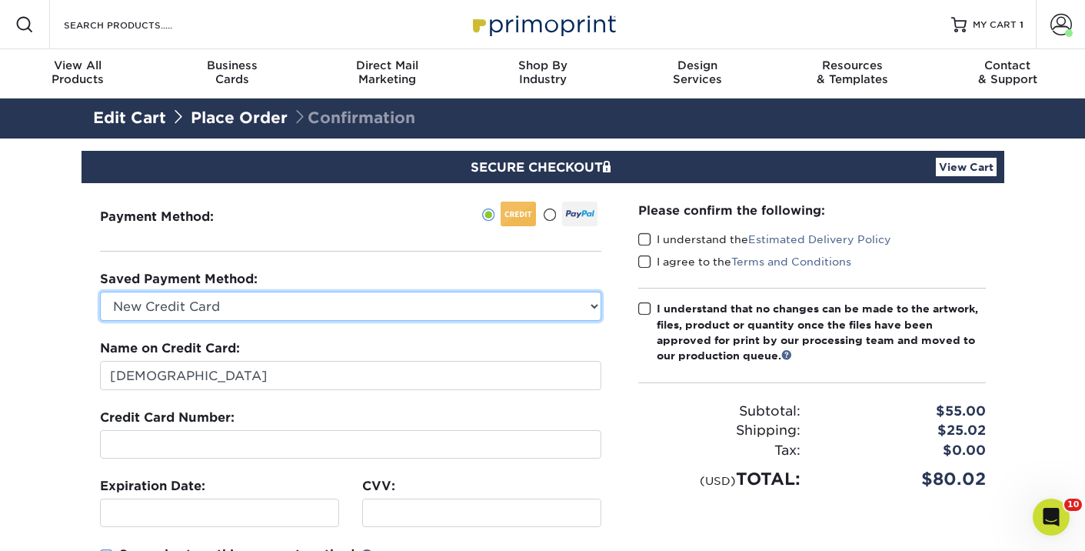
scroll to position [108, 0]
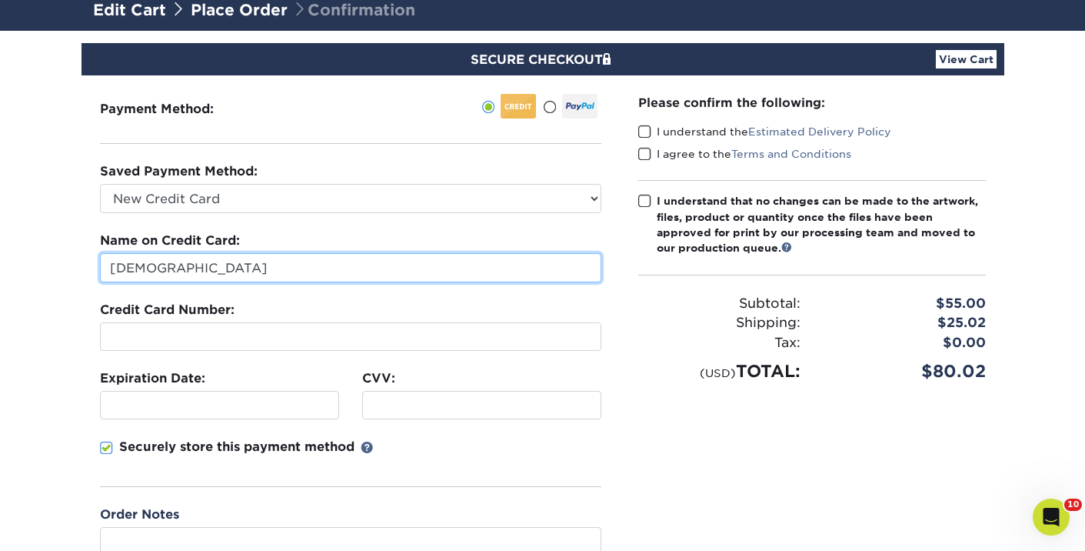
drag, startPoint x: 258, startPoint y: 268, endPoint x: 54, endPoint y: 261, distance: 203.9
click at [54, 261] on section "SECURE CHECKOUT View Cart Payment Method: Saved Payment Method:" at bounding box center [542, 370] width 1085 height 679
click at [286, 271] on input "Sadie" at bounding box center [350, 267] width 501 height 29
type input "[PERSON_NAME]"
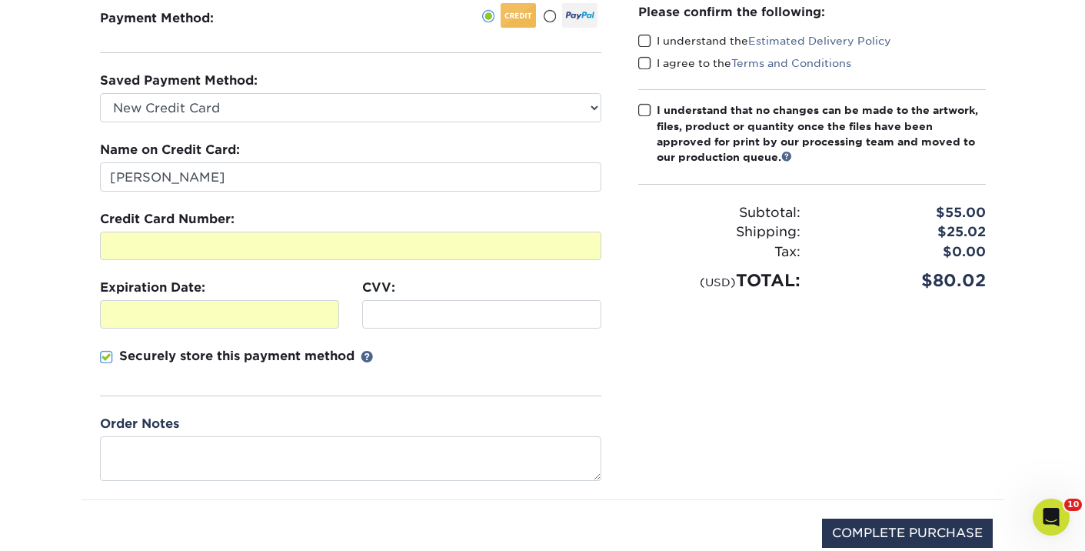
scroll to position [160, 0]
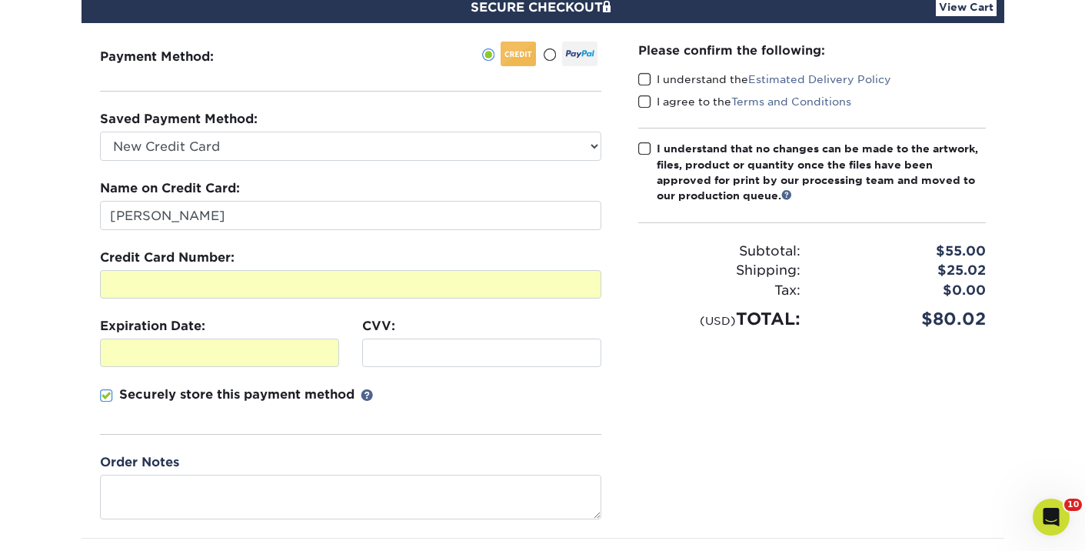
click at [647, 75] on span at bounding box center [644, 79] width 13 height 15
click at [0, 0] on input "I understand the Estimated Delivery Policy" at bounding box center [0, 0] width 0 height 0
click at [647, 95] on span at bounding box center [644, 102] width 13 height 15
click at [0, 0] on input "I agree to the Terms and Conditions" at bounding box center [0, 0] width 0 height 0
click at [647, 146] on span at bounding box center [644, 148] width 13 height 15
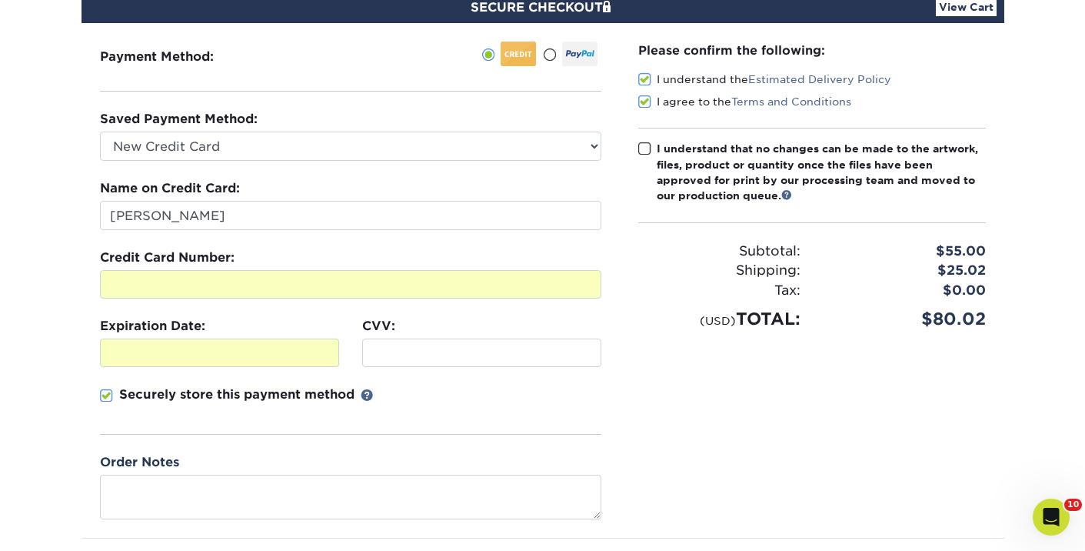
click at [0, 0] on input "I understand that no changes can be made to the artwork, files, product or quan…" at bounding box center [0, 0] width 0 height 0
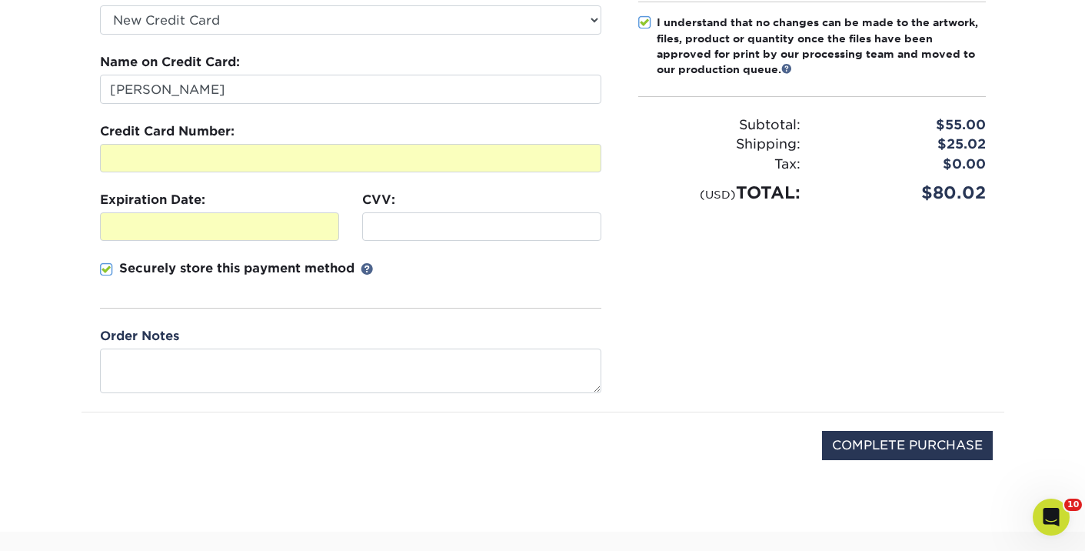
scroll to position [288, 0]
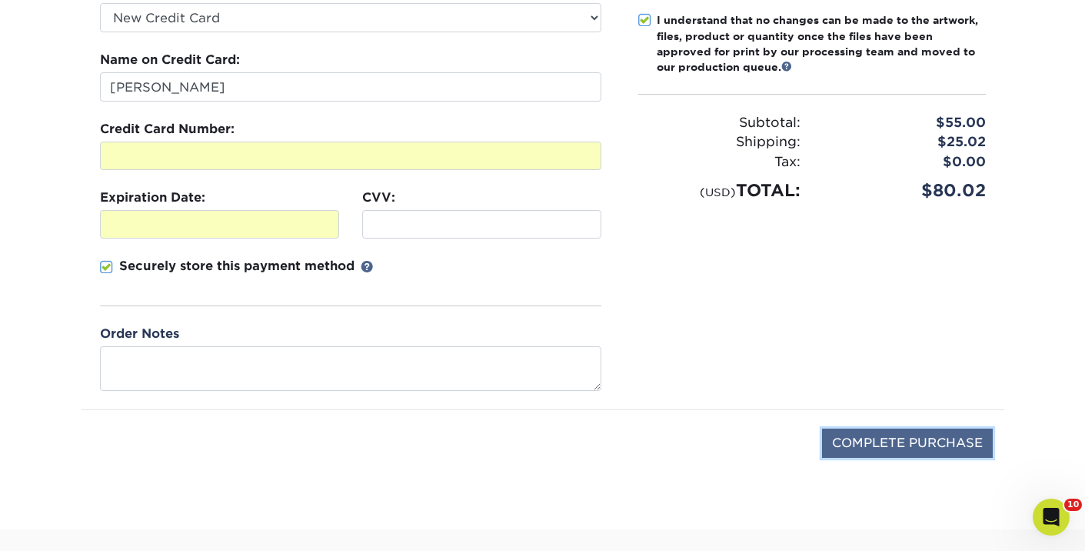
click at [871, 444] on input "COMPLETE PURCHASE" at bounding box center [907, 442] width 171 height 29
type input "PROCESSING, PLEASE WAIT..."
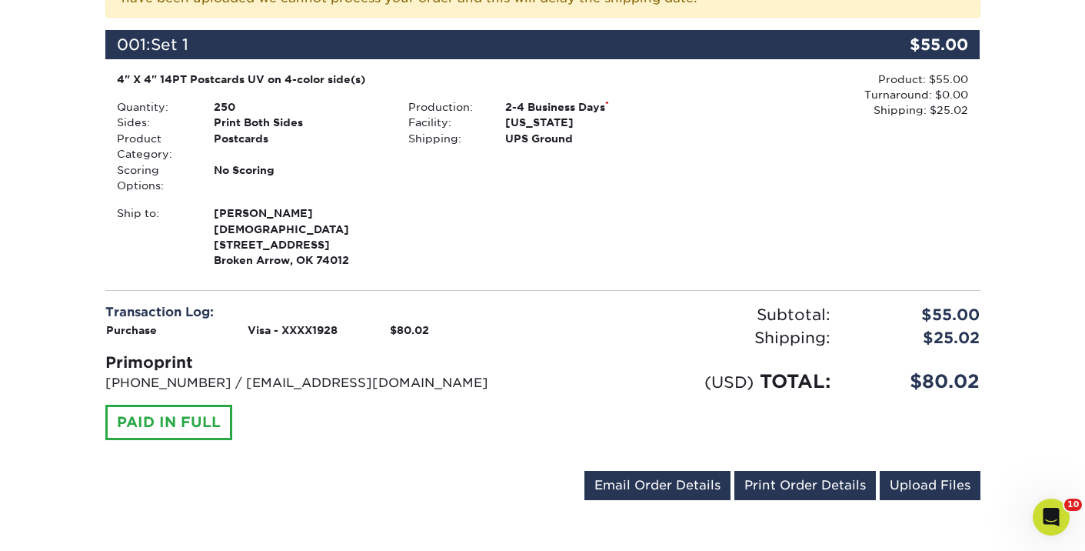
scroll to position [396, 0]
